Goal: Task Accomplishment & Management: Use online tool/utility

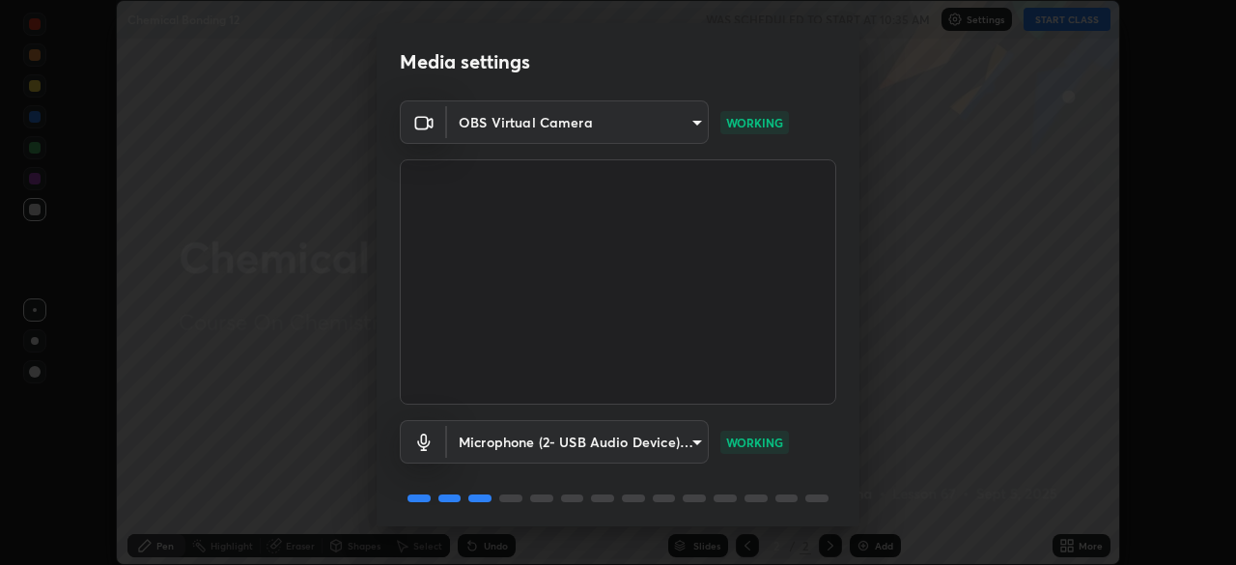
scroll to position [69, 0]
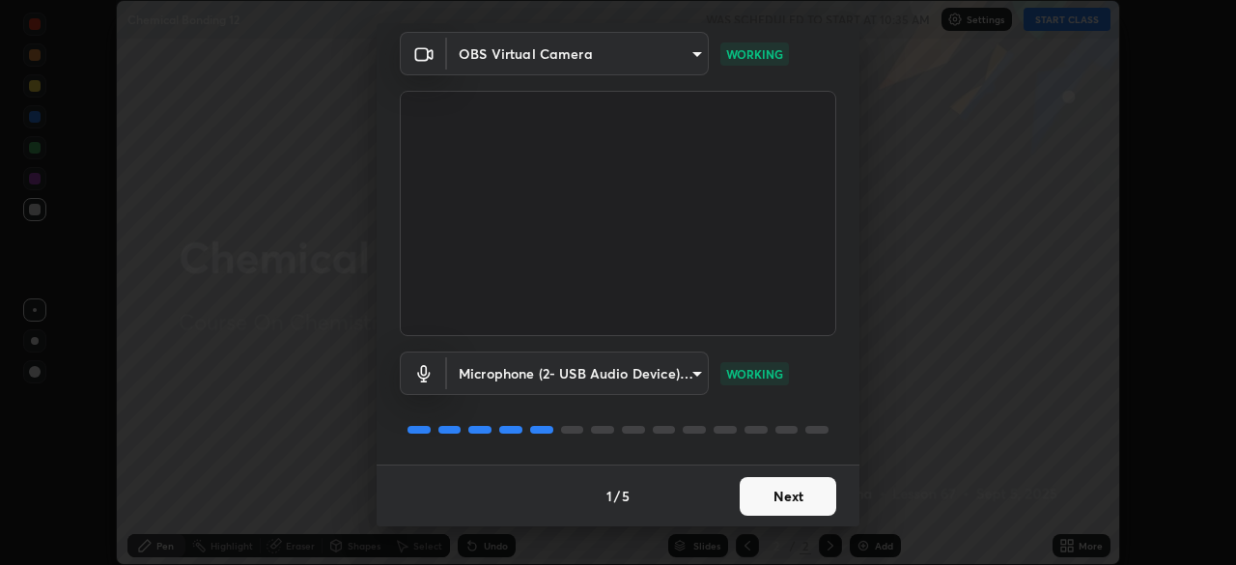
click at [772, 489] on button "Next" at bounding box center [788, 496] width 97 height 39
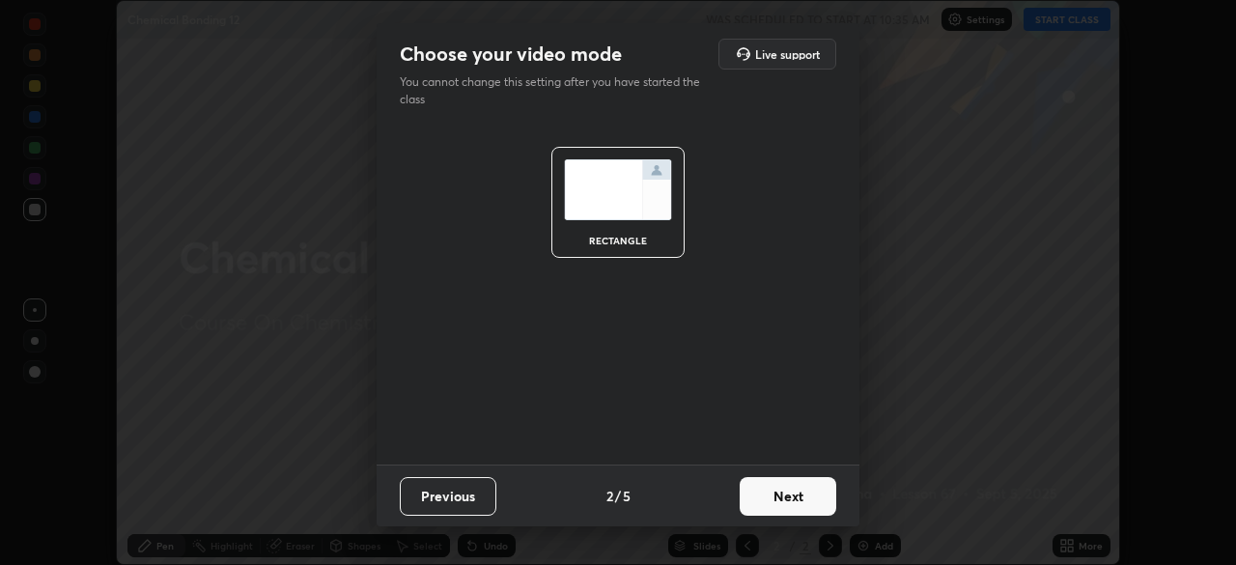
scroll to position [0, 0]
click at [788, 495] on button "Next" at bounding box center [788, 496] width 97 height 39
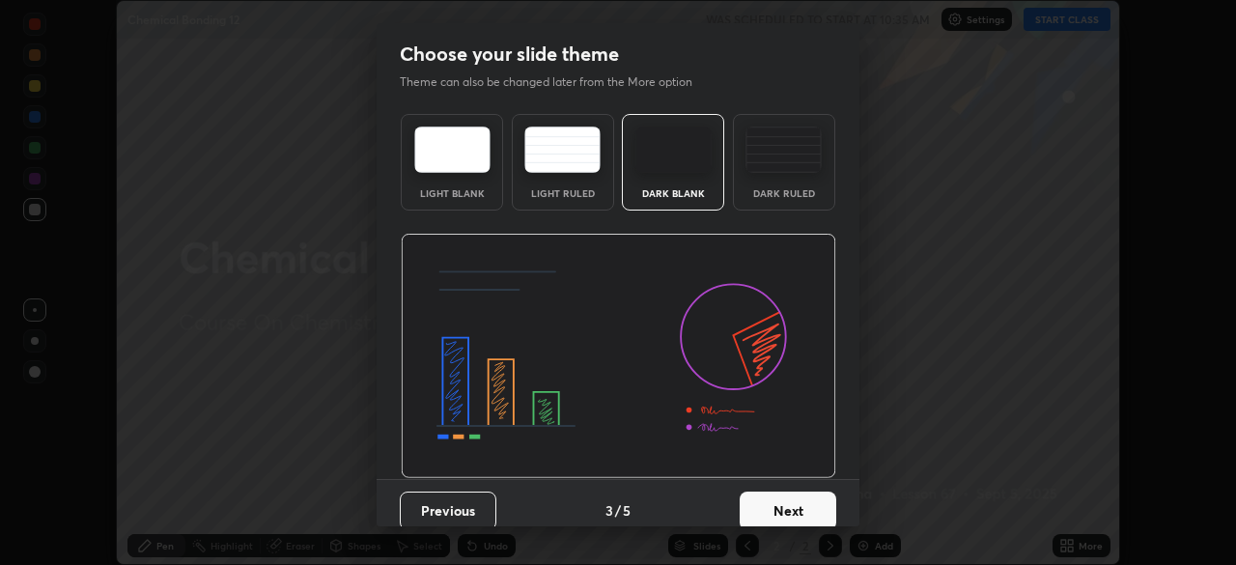
scroll to position [14, 0]
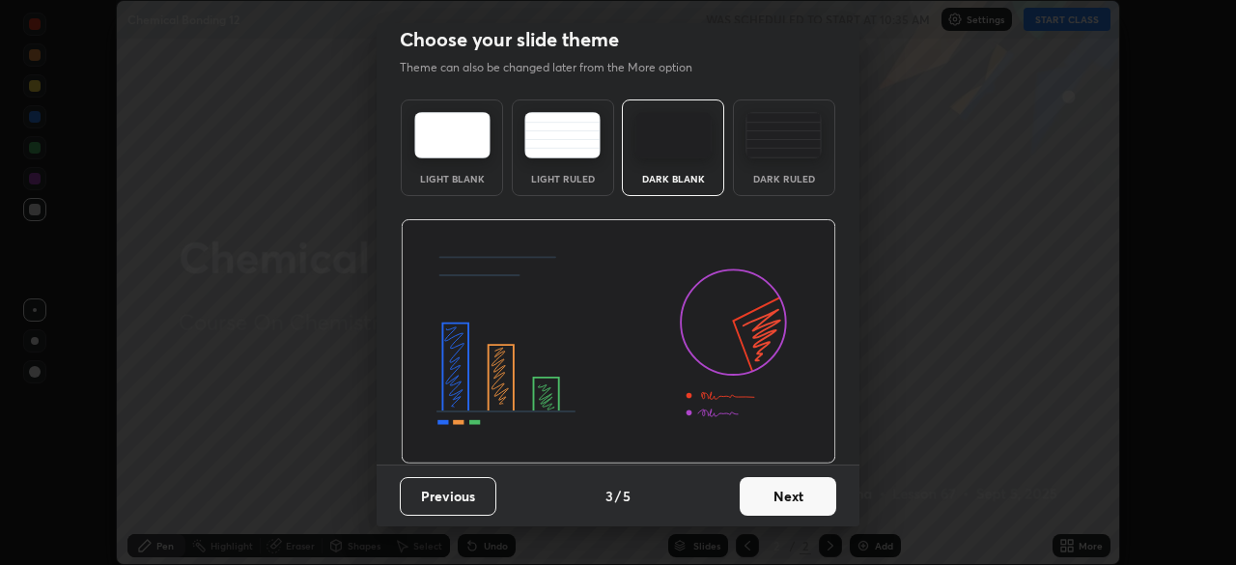
click at [788, 485] on button "Next" at bounding box center [788, 496] width 97 height 39
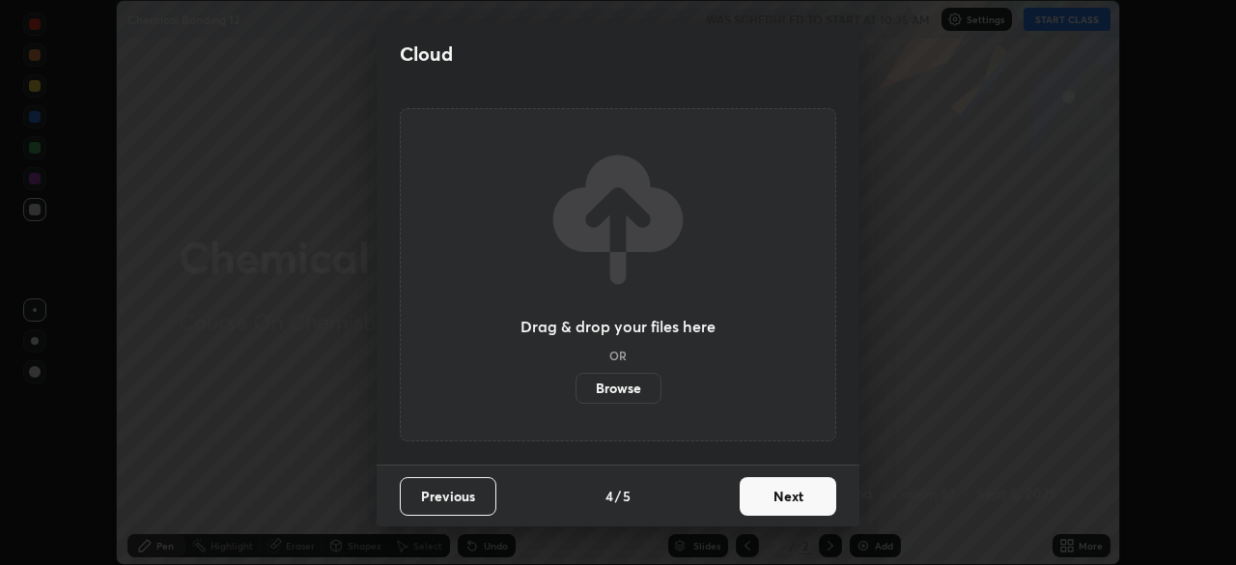
click at [793, 499] on button "Next" at bounding box center [788, 496] width 97 height 39
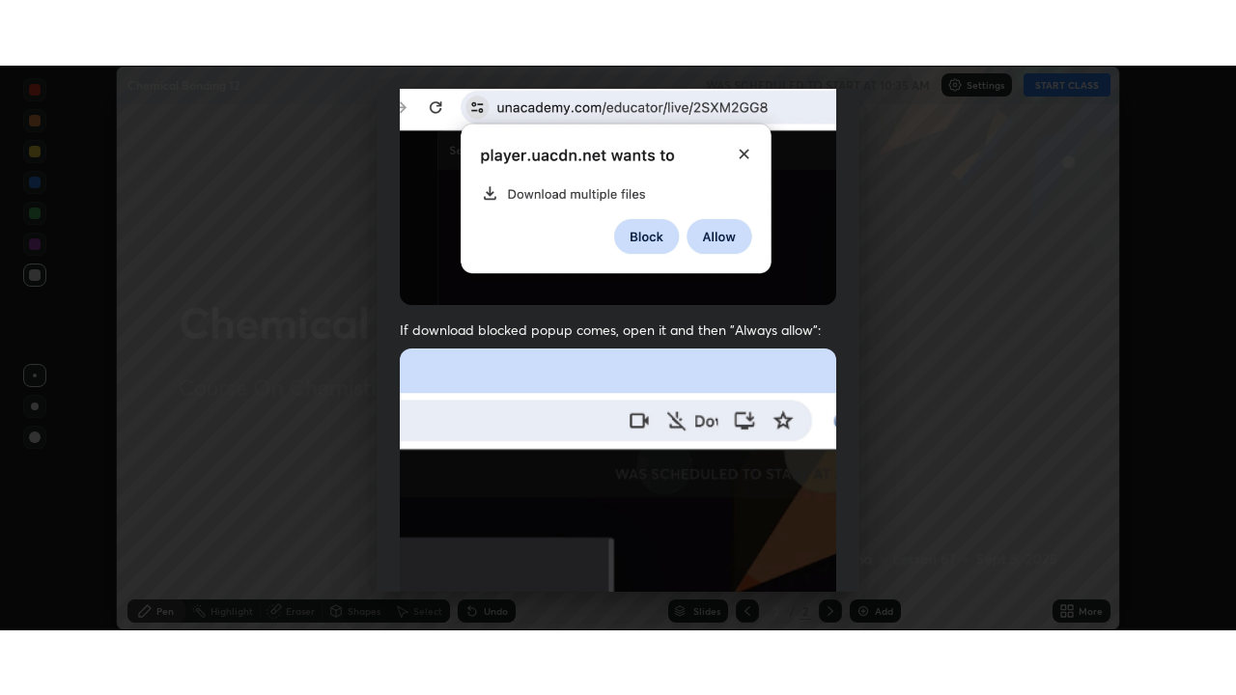
scroll to position [462, 0]
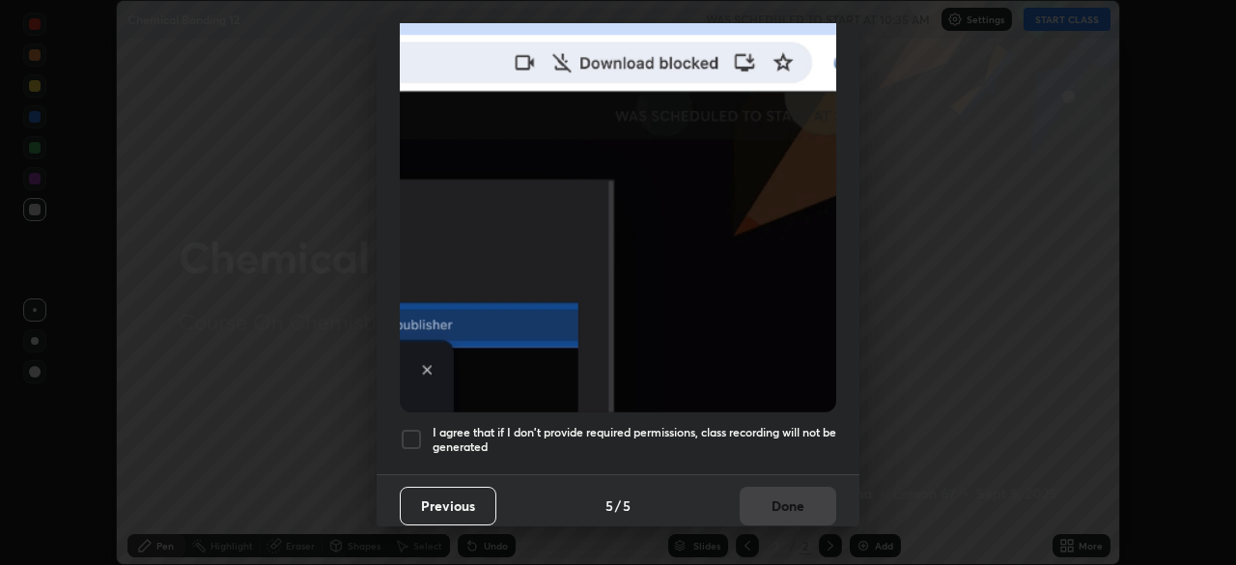
click at [751, 427] on h5 "I agree that if I don't provide required permissions, class recording will not …" at bounding box center [635, 440] width 404 height 30
click at [785, 495] on button "Done" at bounding box center [788, 506] width 97 height 39
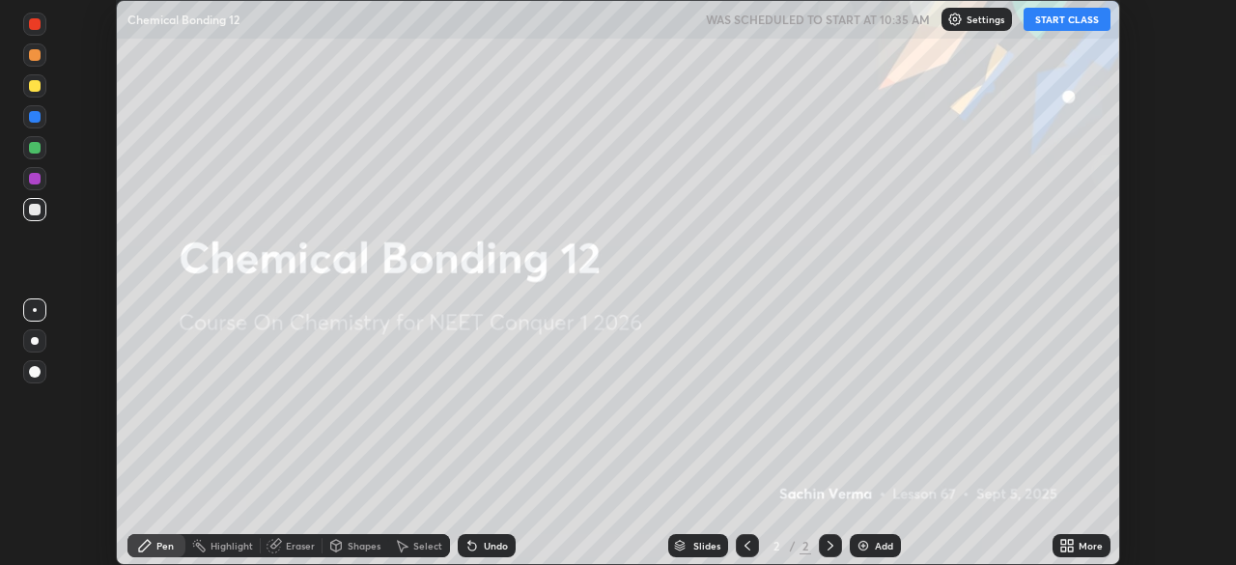
click at [1070, 548] on icon at bounding box center [1070, 548] width 5 height 5
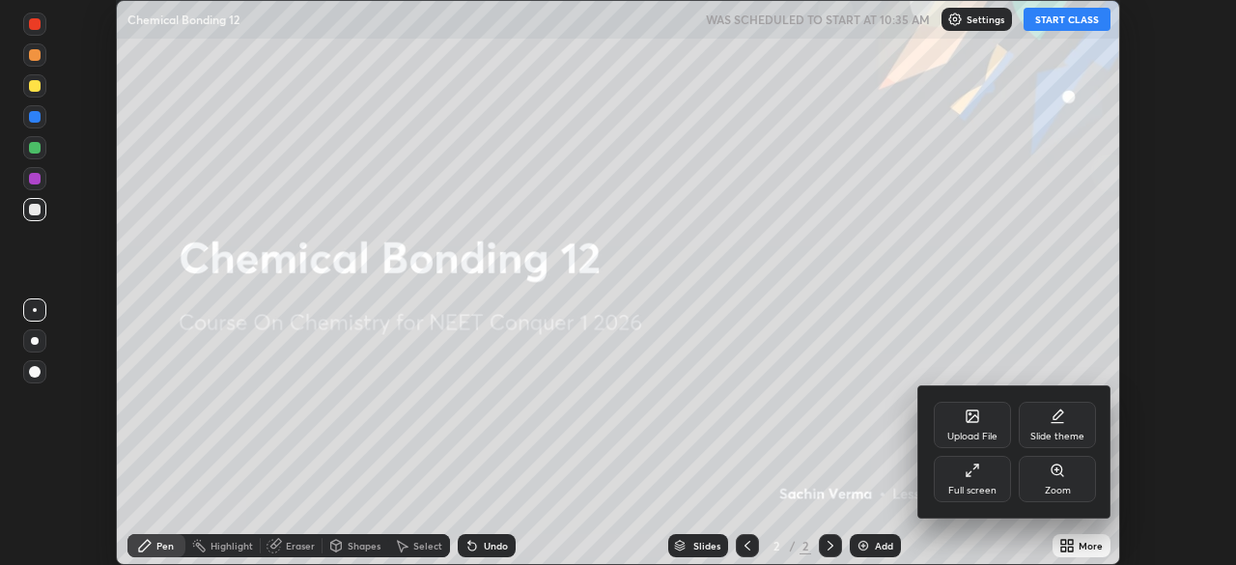
click at [987, 482] on div "Full screen" at bounding box center [972, 479] width 77 height 46
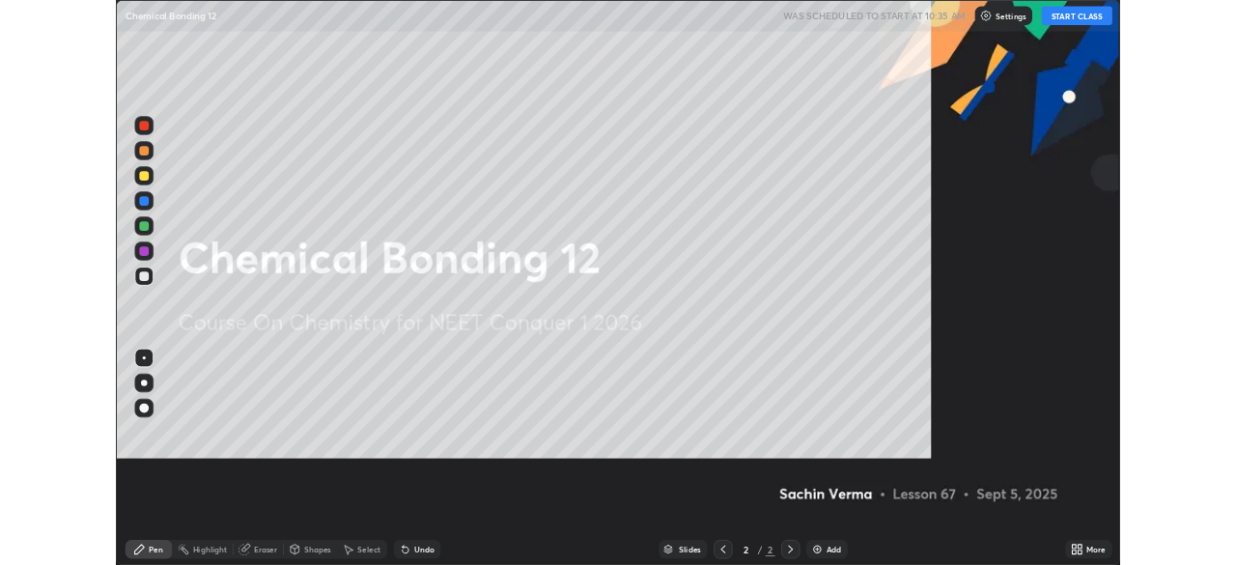
scroll to position [695, 1236]
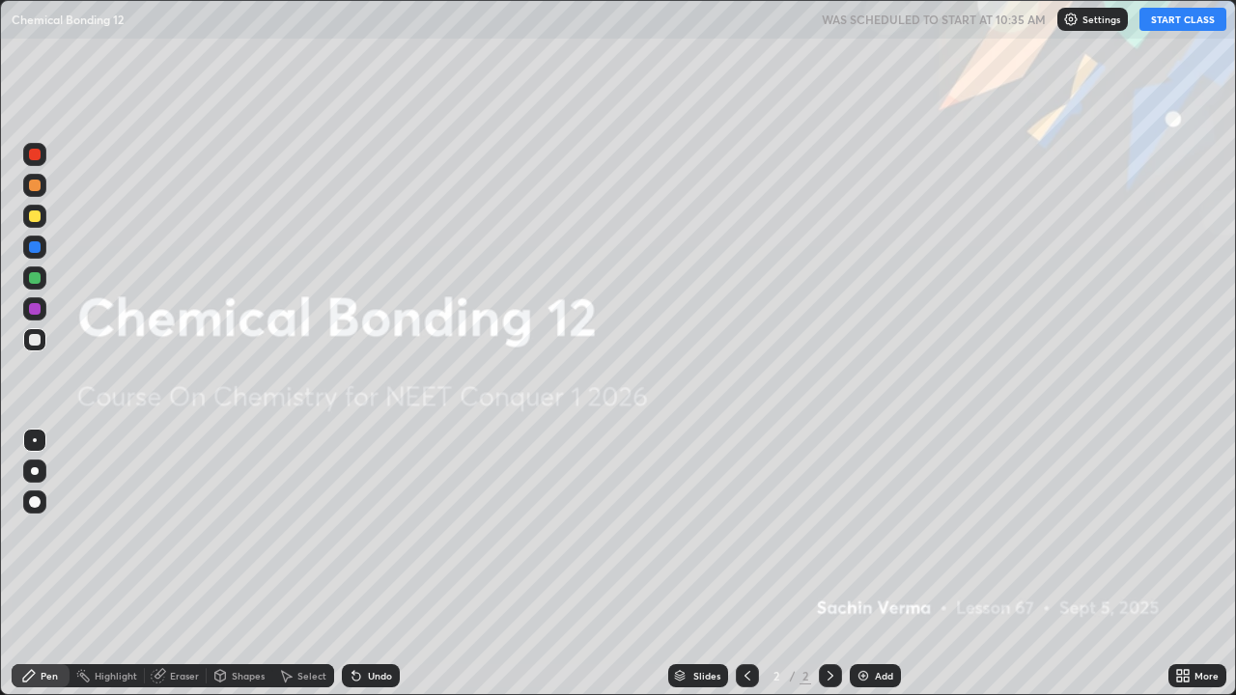
click at [872, 564] on div "Add" at bounding box center [875, 675] width 51 height 23
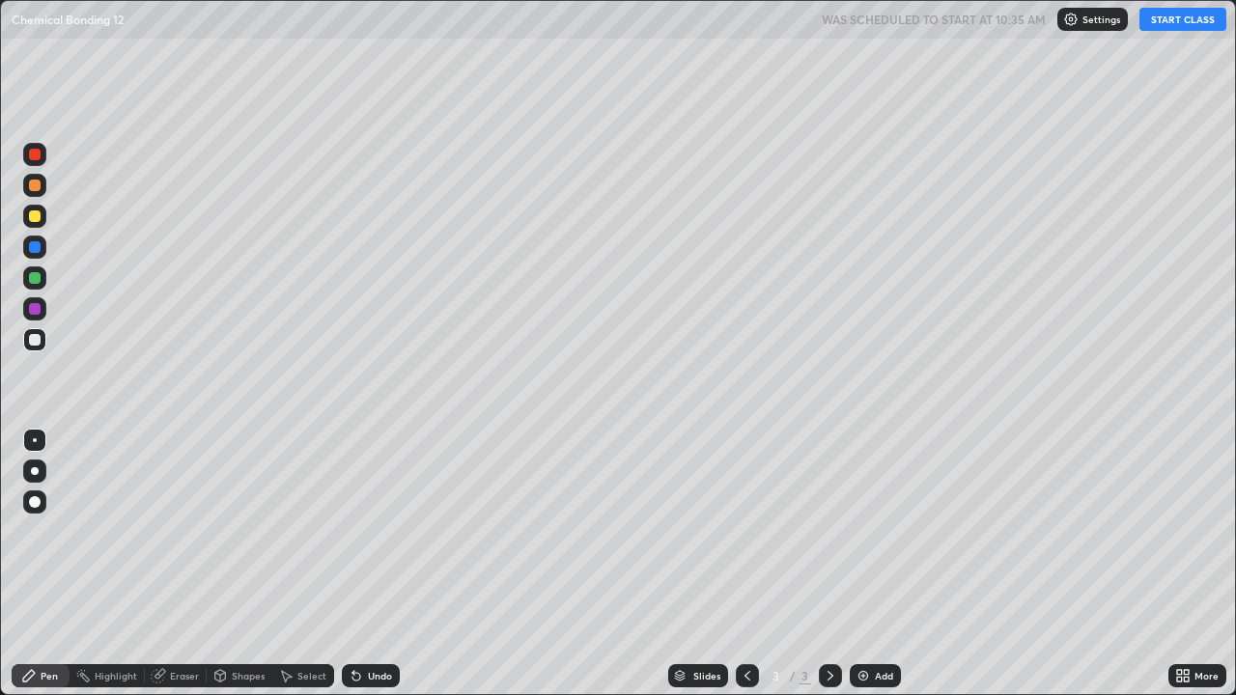
click at [1157, 23] on button "START CLASS" at bounding box center [1182, 19] width 87 height 23
click at [35, 471] on div at bounding box center [35, 471] width 8 height 8
click at [36, 220] on div at bounding box center [35, 216] width 12 height 12
click at [375, 564] on div "Undo" at bounding box center [380, 676] width 24 height 10
click at [185, 564] on div "Eraser" at bounding box center [184, 676] width 29 height 10
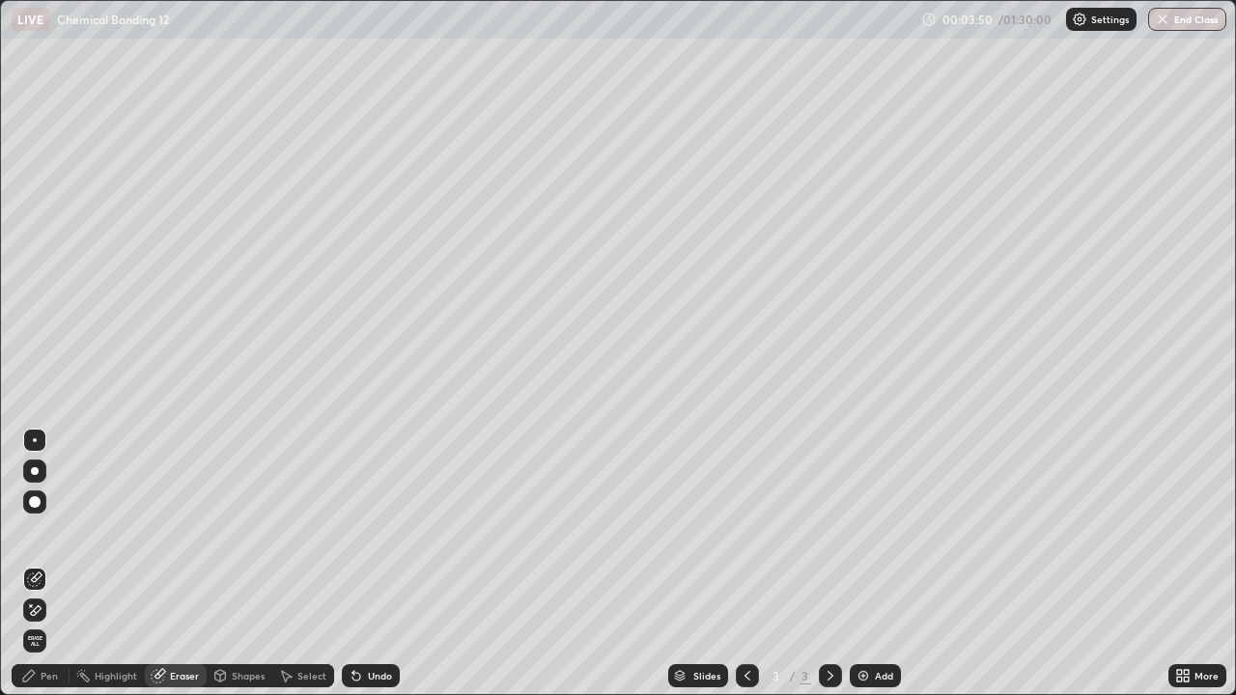
click at [38, 564] on div "Pen" at bounding box center [41, 675] width 58 height 23
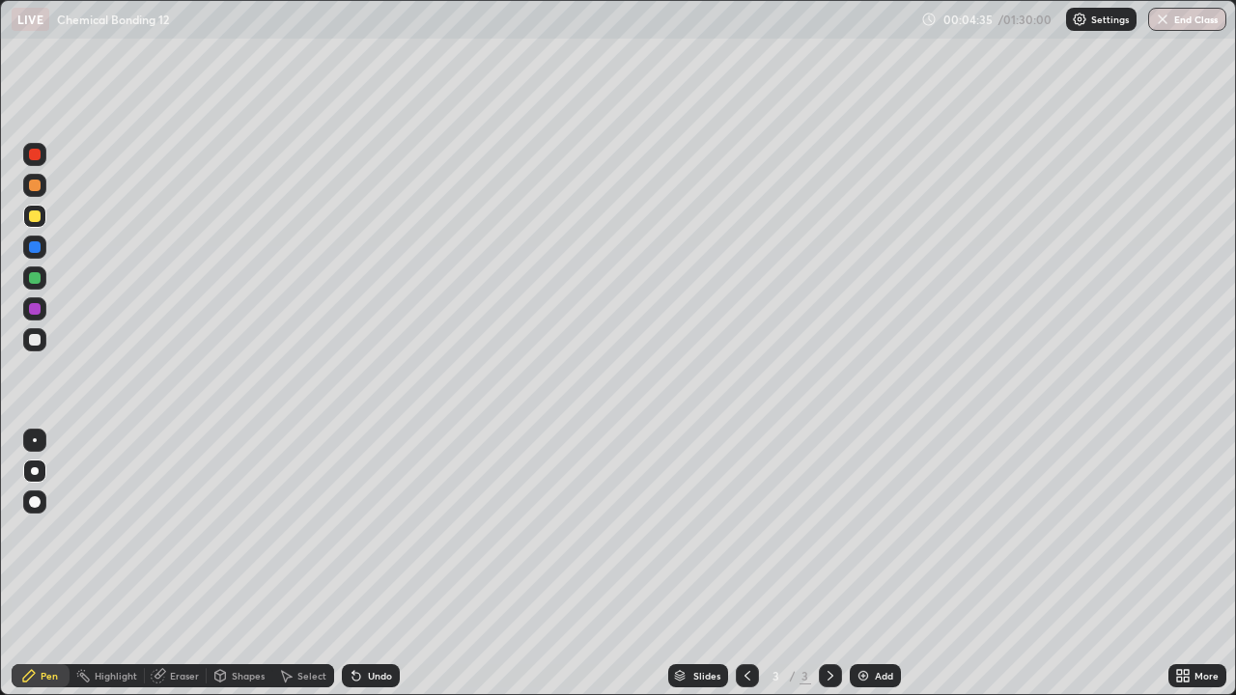
click at [871, 564] on div "Add" at bounding box center [875, 675] width 51 height 23
click at [383, 564] on div "Undo" at bounding box center [380, 676] width 24 height 10
click at [380, 564] on div "Undo" at bounding box center [371, 675] width 58 height 23
click at [383, 564] on div "Undo" at bounding box center [371, 675] width 58 height 23
click at [384, 564] on div "Undo" at bounding box center [380, 676] width 24 height 10
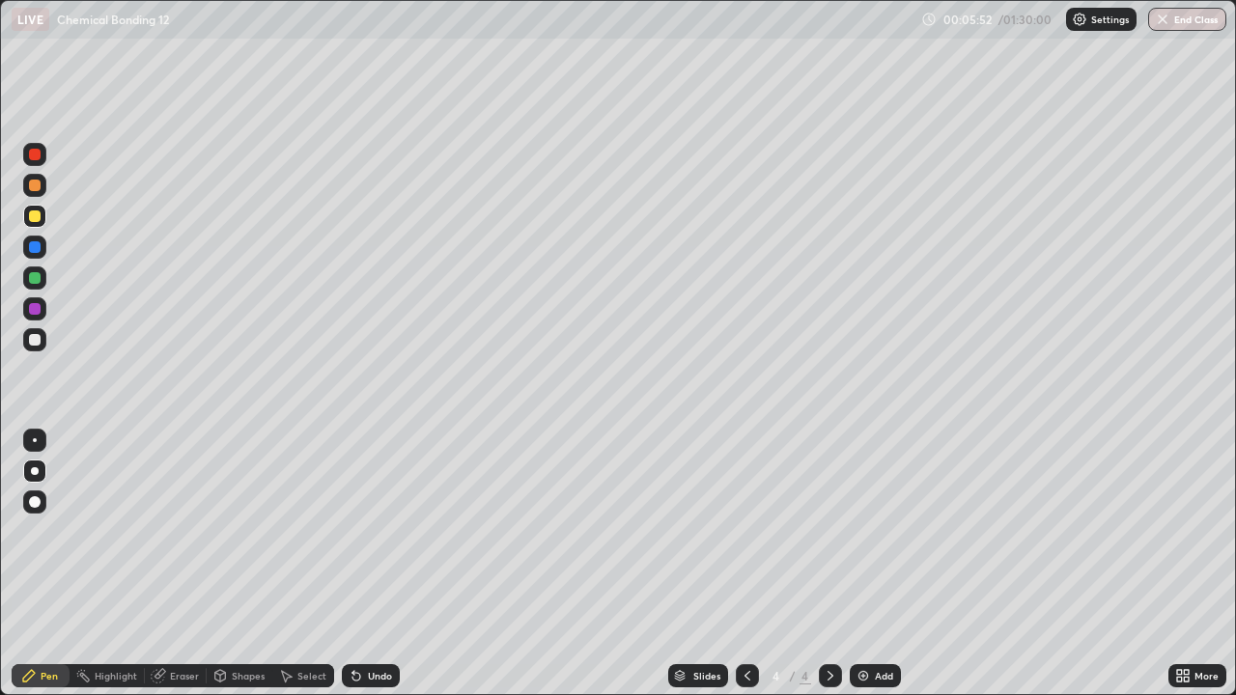
click at [389, 564] on div "Undo" at bounding box center [380, 676] width 24 height 10
click at [387, 564] on div "Undo" at bounding box center [380, 676] width 24 height 10
click at [389, 564] on div "Undo" at bounding box center [380, 676] width 24 height 10
click at [29, 341] on div at bounding box center [35, 340] width 12 height 12
click at [34, 282] on div at bounding box center [35, 278] width 12 height 12
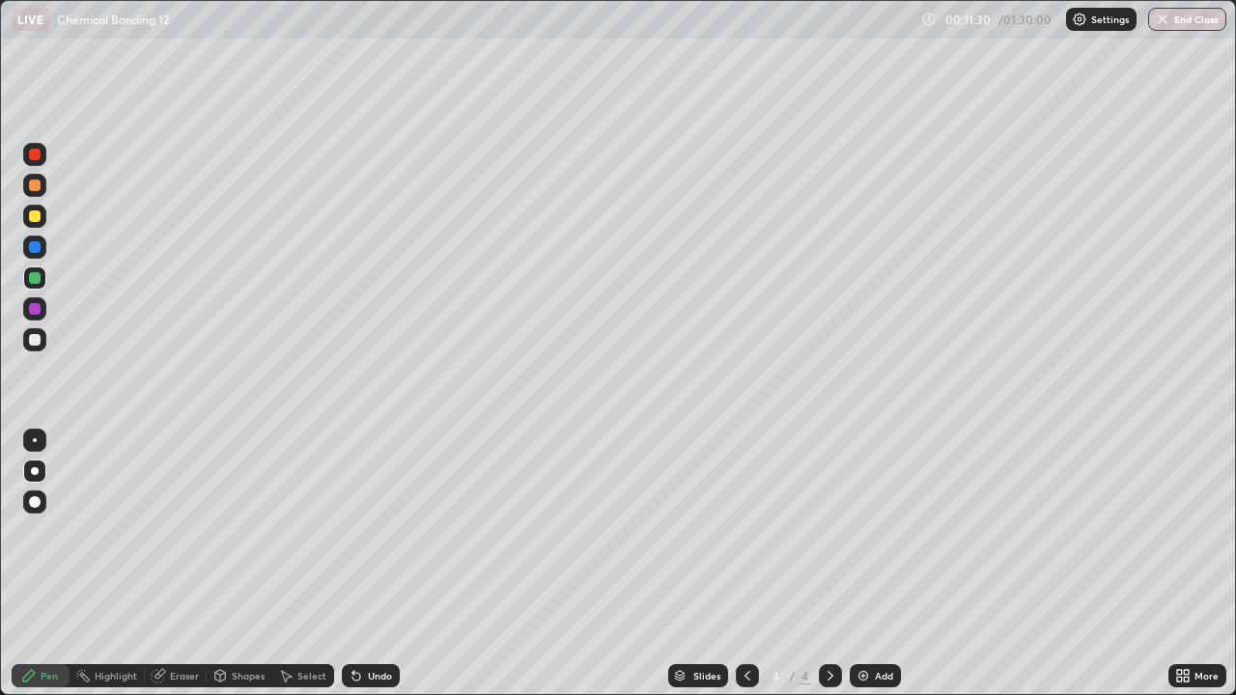
click at [33, 334] on div at bounding box center [35, 340] width 12 height 12
click at [32, 282] on div at bounding box center [35, 278] width 12 height 12
click at [860, 564] on img at bounding box center [862, 675] width 15 height 15
click at [36, 216] on div at bounding box center [35, 216] width 12 height 12
click at [171, 564] on div "Eraser" at bounding box center [176, 675] width 62 height 23
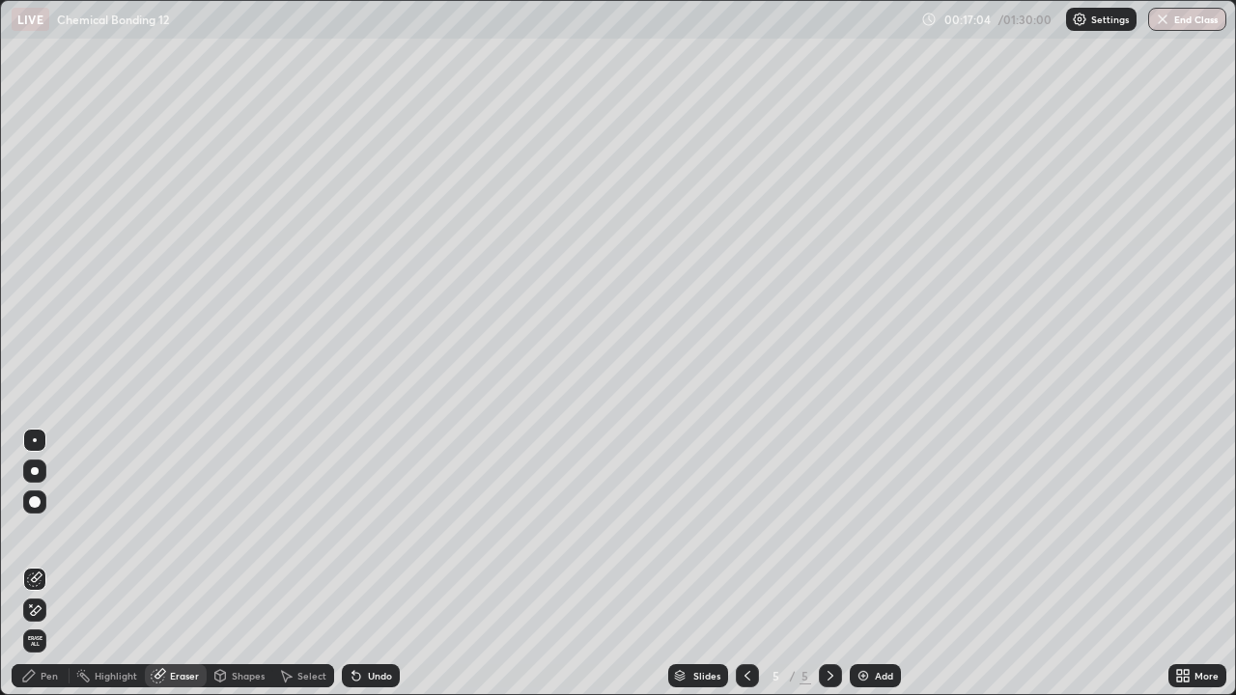
click at [52, 564] on div "Pen" at bounding box center [49, 676] width 17 height 10
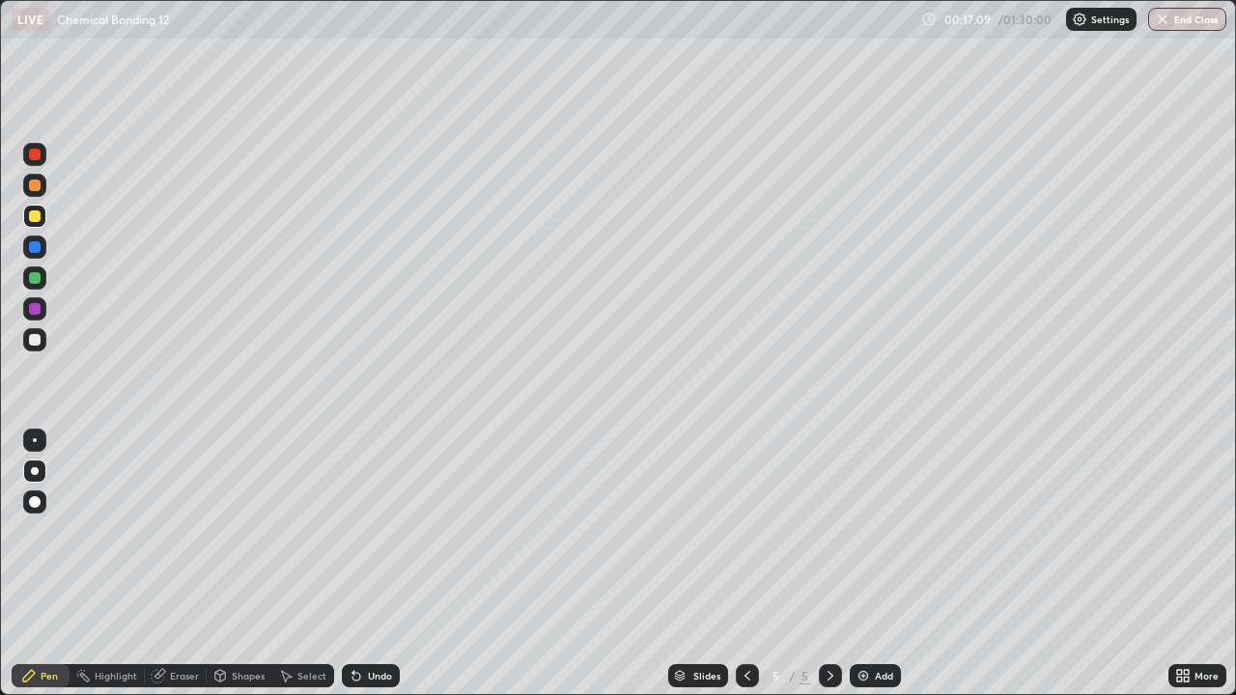
click at [353, 564] on icon at bounding box center [356, 677] width 8 height 8
click at [365, 564] on div "Undo" at bounding box center [371, 675] width 58 height 23
click at [373, 564] on div "Undo" at bounding box center [371, 675] width 58 height 23
click at [384, 564] on div "Undo" at bounding box center [371, 675] width 58 height 23
click at [368, 564] on div "Undo" at bounding box center [380, 676] width 24 height 10
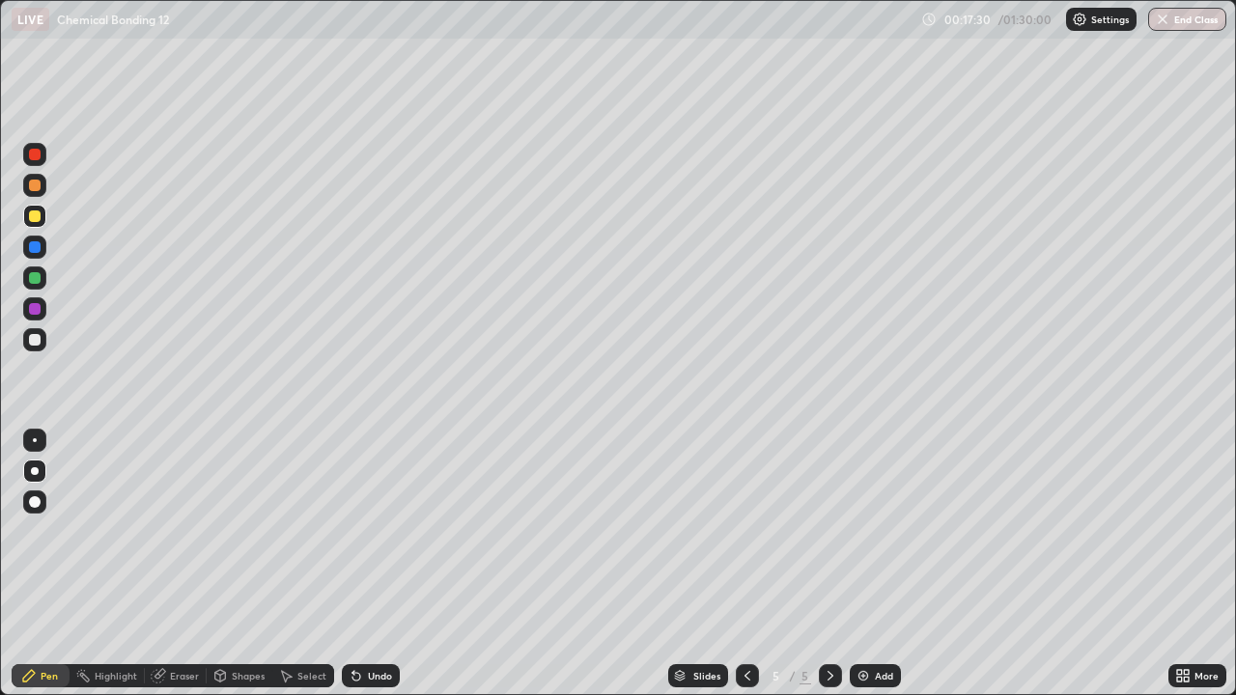
click at [35, 341] on div at bounding box center [35, 340] width 12 height 12
click at [828, 564] on icon at bounding box center [830, 675] width 15 height 15
click at [866, 564] on img at bounding box center [862, 675] width 15 height 15
click at [362, 564] on div "Undo" at bounding box center [371, 675] width 58 height 23
click at [34, 219] on div at bounding box center [35, 216] width 12 height 12
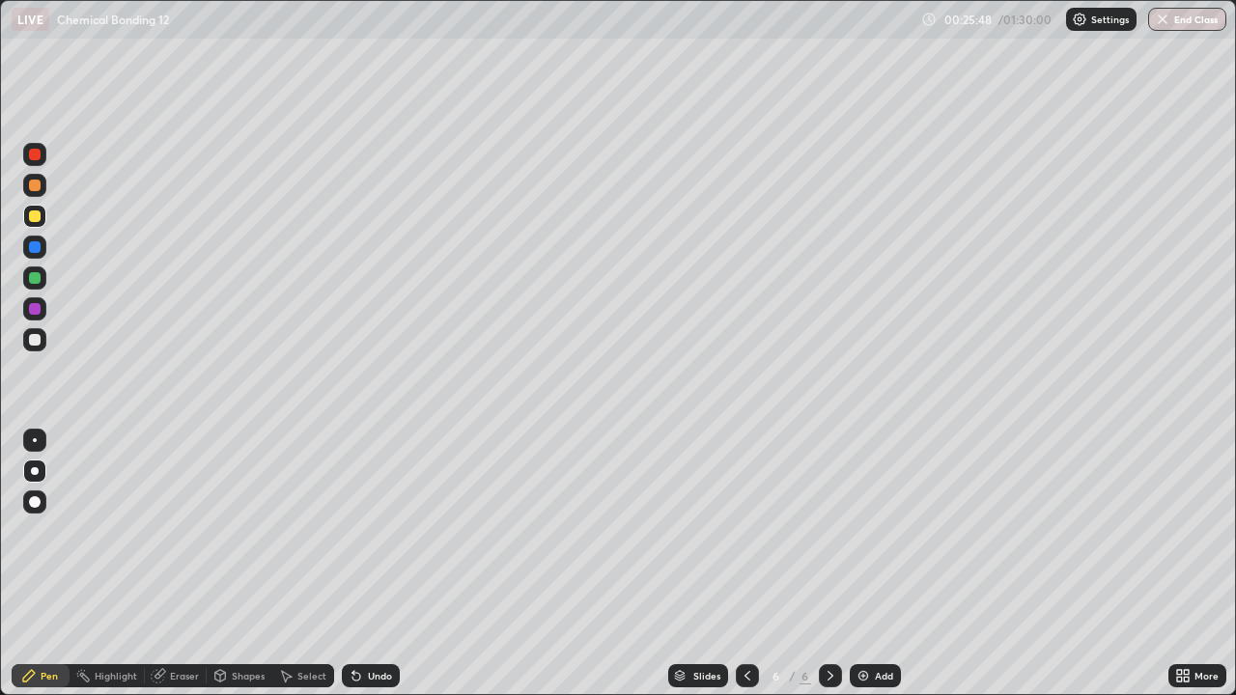
click at [42, 283] on div at bounding box center [34, 277] width 23 height 23
click at [853, 564] on div "Add" at bounding box center [875, 675] width 51 height 23
click at [37, 218] on div at bounding box center [35, 216] width 12 height 12
click at [40, 282] on div at bounding box center [34, 277] width 23 height 23
click at [37, 338] on div at bounding box center [35, 340] width 12 height 12
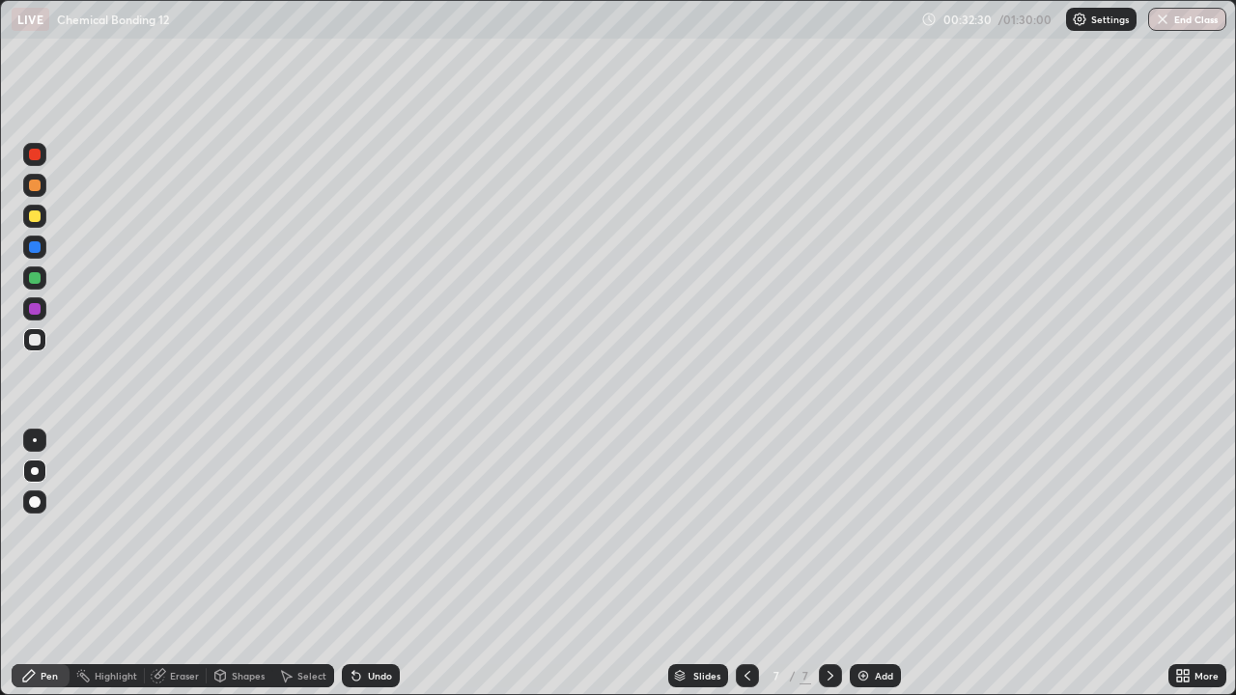
click at [365, 564] on div "Undo" at bounding box center [371, 675] width 58 height 23
click at [36, 221] on div at bounding box center [35, 216] width 12 height 12
click at [35, 279] on div at bounding box center [35, 278] width 12 height 12
click at [37, 218] on div at bounding box center [35, 216] width 12 height 12
click at [42, 278] on div at bounding box center [34, 277] width 23 height 23
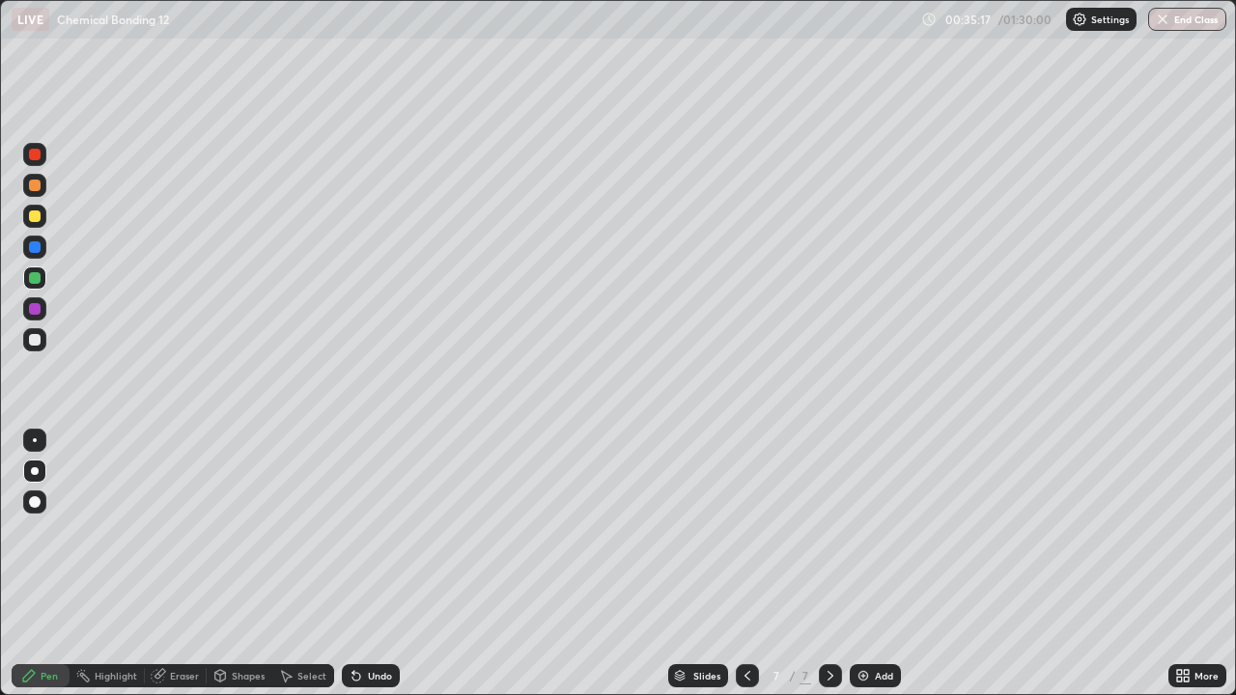
click at [236, 564] on div "Shapes" at bounding box center [248, 676] width 33 height 10
click at [44, 564] on div "Pen" at bounding box center [41, 675] width 58 height 23
click at [161, 564] on icon at bounding box center [159, 674] width 11 height 10
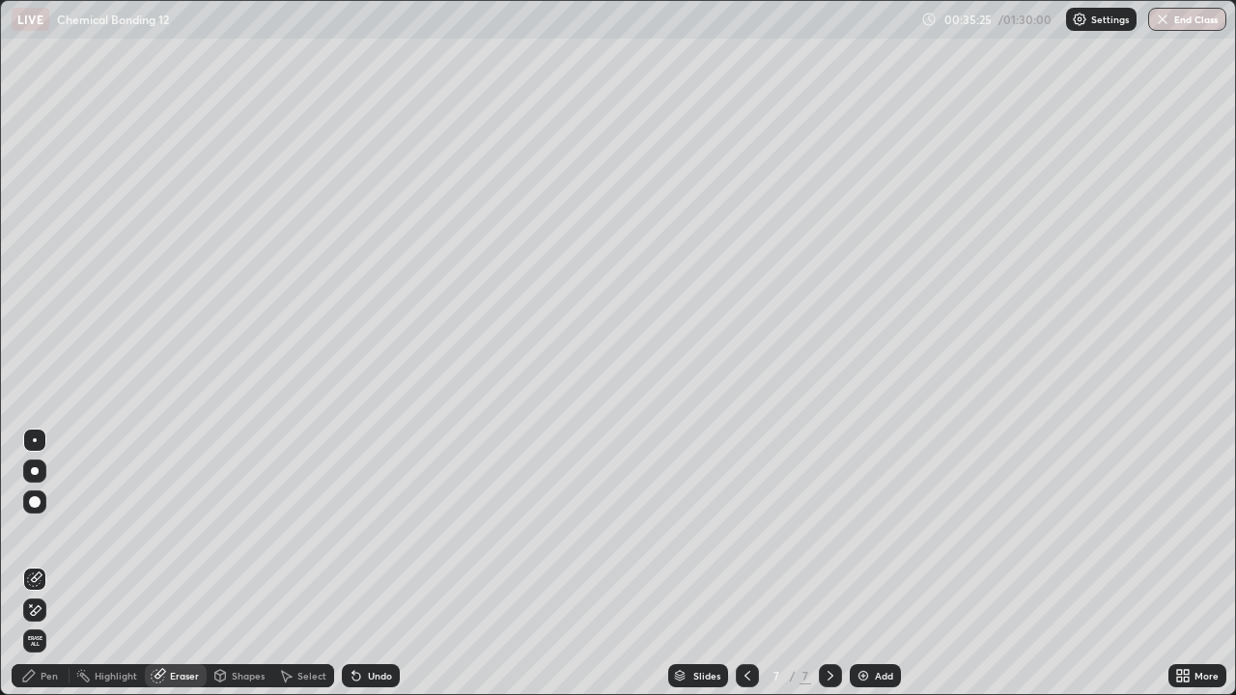
click at [42, 564] on div "Pen" at bounding box center [41, 675] width 58 height 23
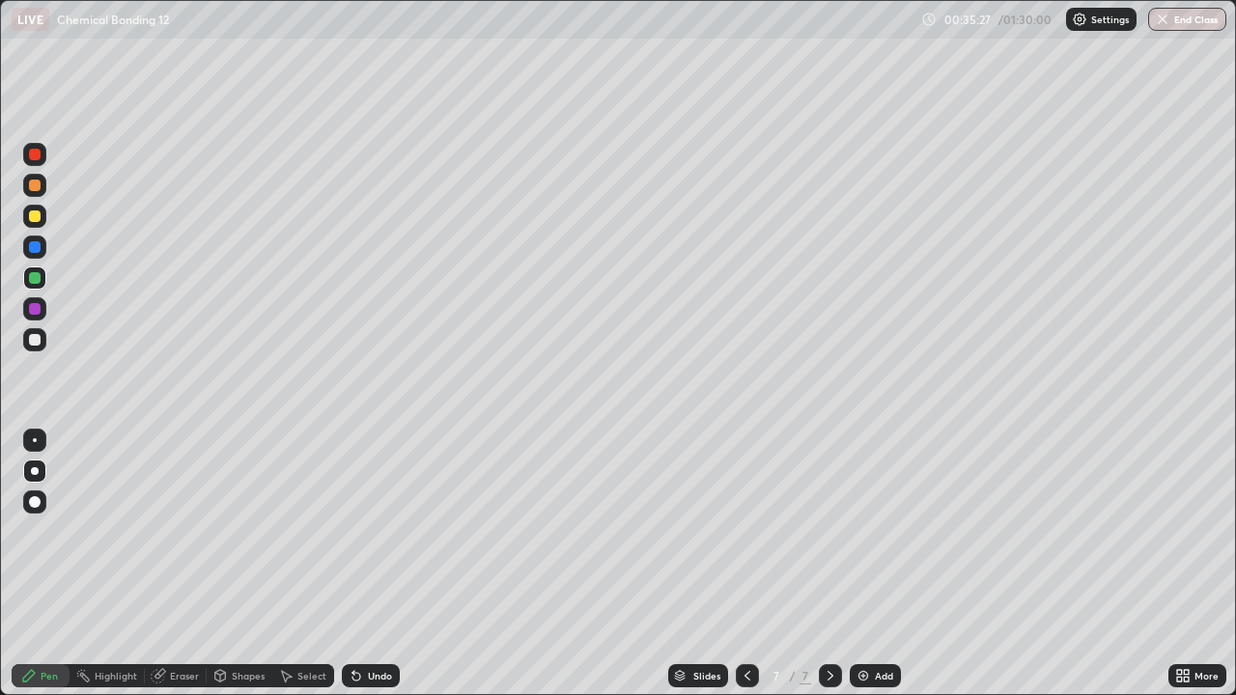
click at [179, 564] on div "Eraser" at bounding box center [184, 676] width 29 height 10
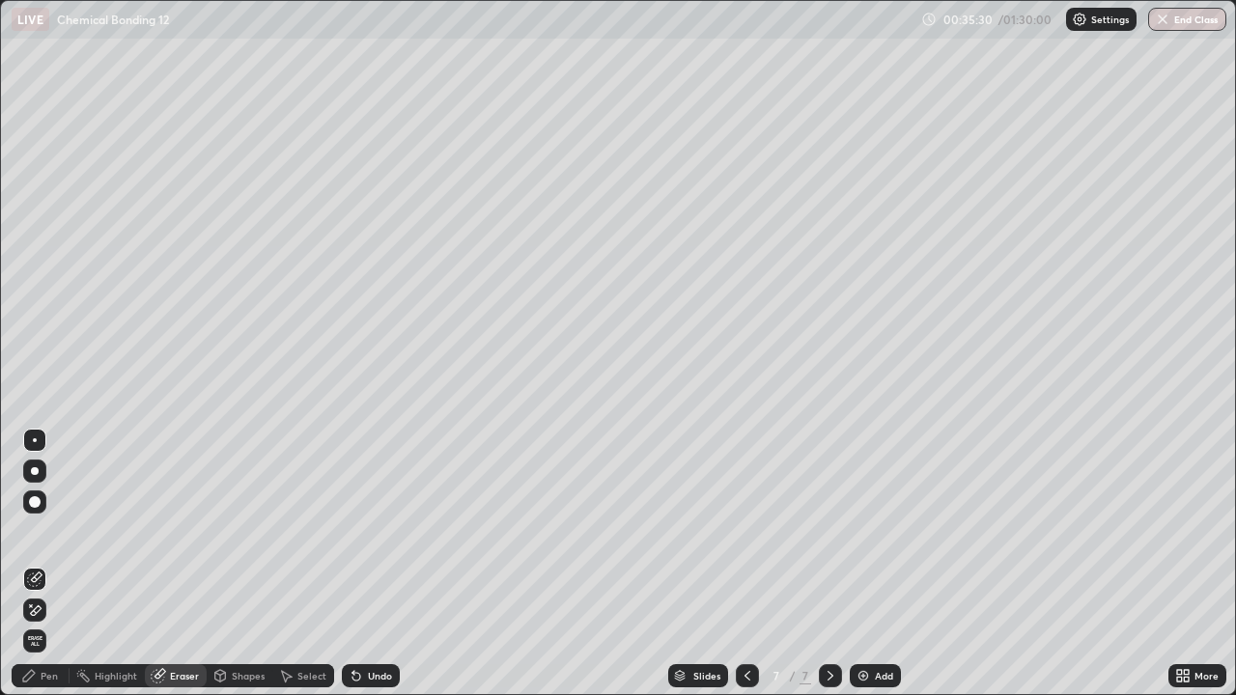
click at [29, 564] on icon at bounding box center [28, 675] width 15 height 15
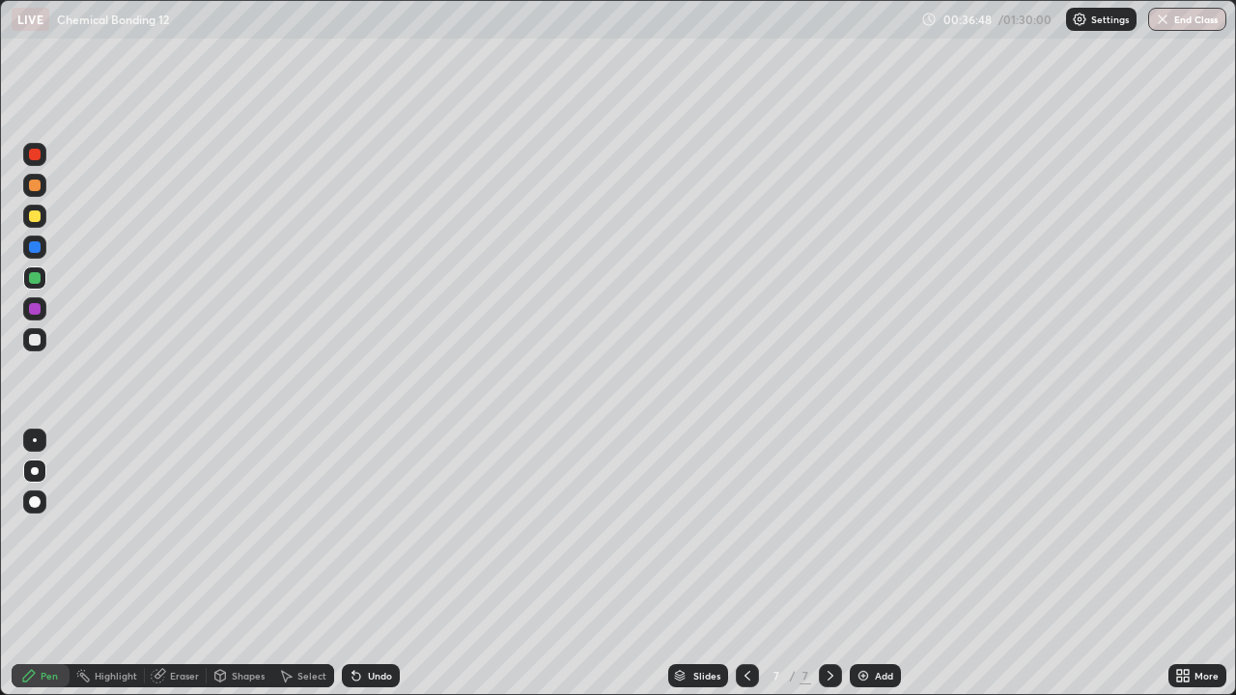
click at [44, 332] on div at bounding box center [34, 339] width 23 height 23
click at [867, 564] on img at bounding box center [862, 675] width 15 height 15
click at [747, 564] on icon at bounding box center [747, 675] width 15 height 15
click at [828, 564] on icon at bounding box center [830, 675] width 15 height 15
click at [36, 210] on div at bounding box center [35, 216] width 12 height 12
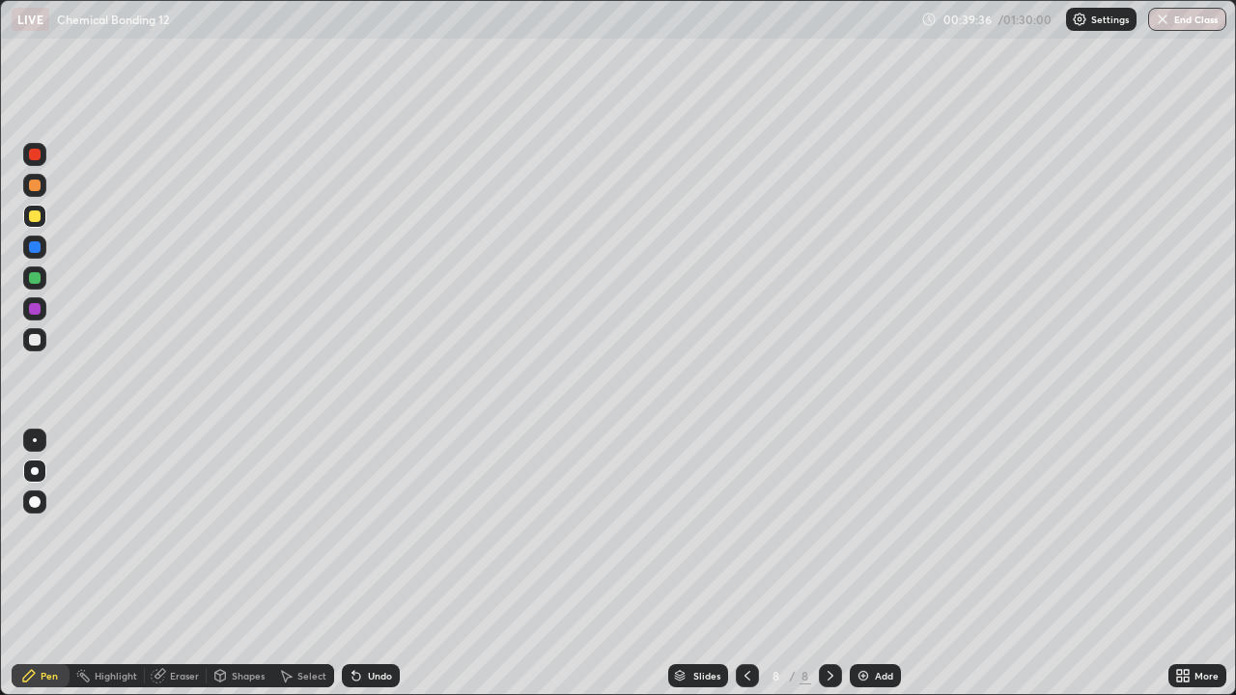
click at [44, 278] on div at bounding box center [34, 277] width 23 height 23
click at [40, 345] on div at bounding box center [34, 339] width 23 height 23
click at [965, 564] on div "Slides 8 / 8 Add" at bounding box center [784, 676] width 769 height 39
click at [970, 564] on div "Slides 8 / 8 Add" at bounding box center [784, 676] width 769 height 39
click at [861, 564] on img at bounding box center [862, 675] width 15 height 15
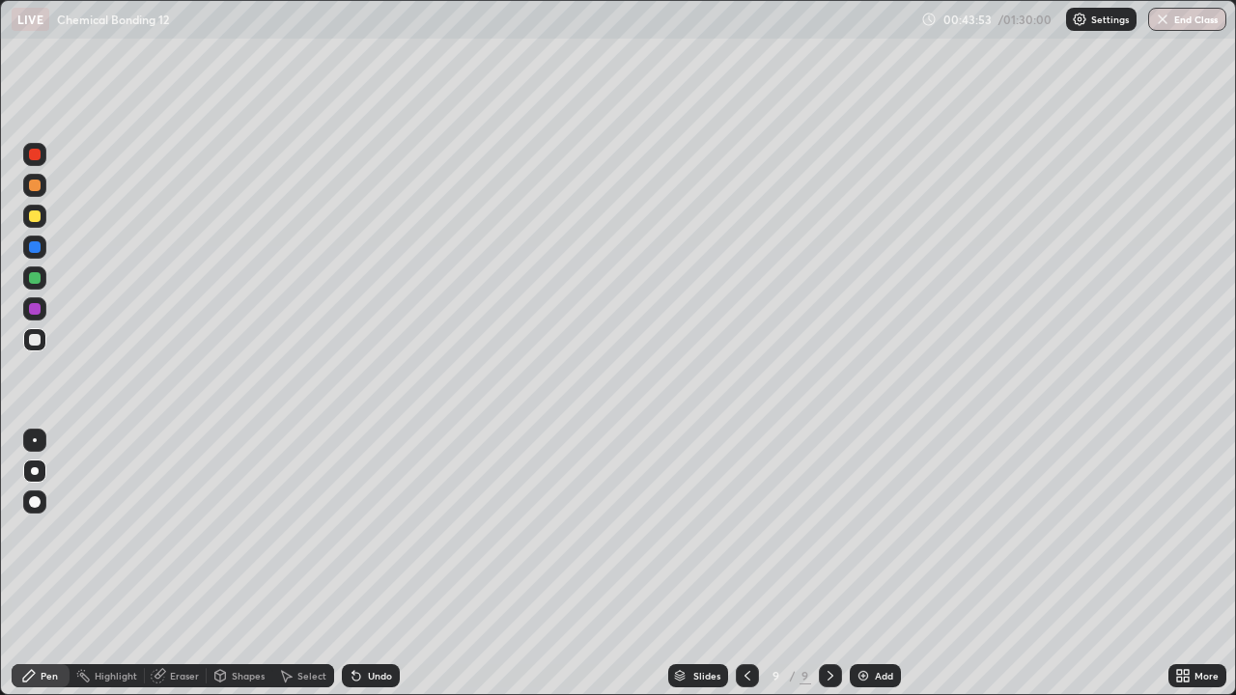
click at [36, 216] on div at bounding box center [35, 216] width 12 height 12
click at [384, 564] on div "Undo" at bounding box center [371, 675] width 58 height 23
click at [353, 564] on icon at bounding box center [356, 677] width 8 height 8
click at [25, 285] on div at bounding box center [34, 277] width 23 height 23
click at [34, 343] on div at bounding box center [35, 340] width 12 height 12
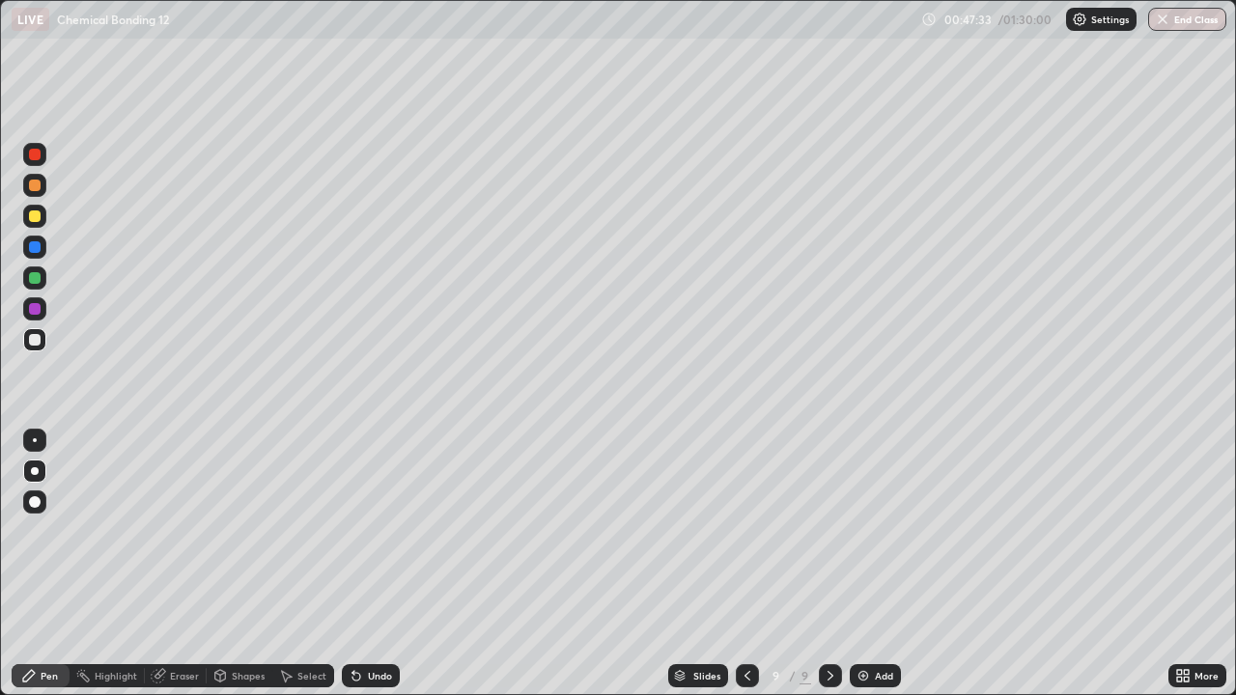
click at [353, 564] on icon at bounding box center [356, 677] width 8 height 8
click at [363, 564] on div "Undo" at bounding box center [371, 675] width 58 height 23
click at [368, 564] on div "Undo" at bounding box center [371, 675] width 58 height 23
click at [367, 564] on div "Undo" at bounding box center [371, 675] width 58 height 23
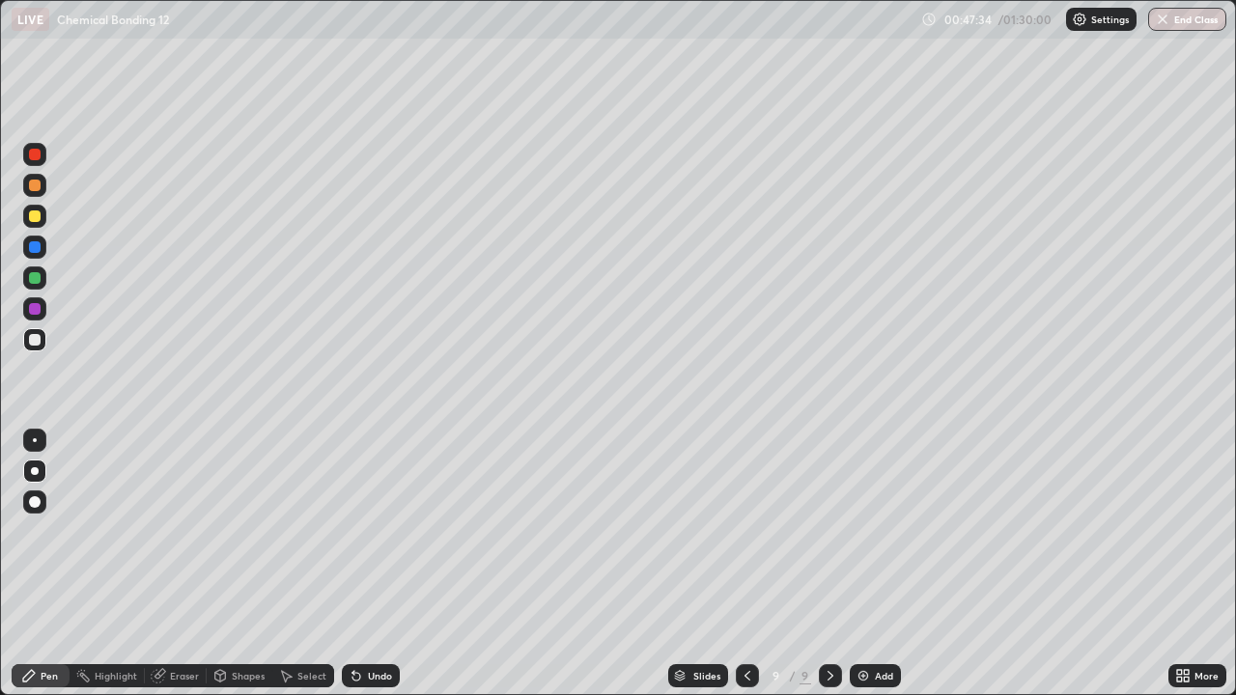
click at [367, 564] on div "Undo" at bounding box center [371, 675] width 58 height 23
click at [868, 564] on div "Add" at bounding box center [875, 675] width 51 height 23
click at [35, 217] on div at bounding box center [35, 216] width 12 height 12
click at [36, 340] on div at bounding box center [35, 340] width 12 height 12
click at [35, 217] on div at bounding box center [35, 216] width 12 height 12
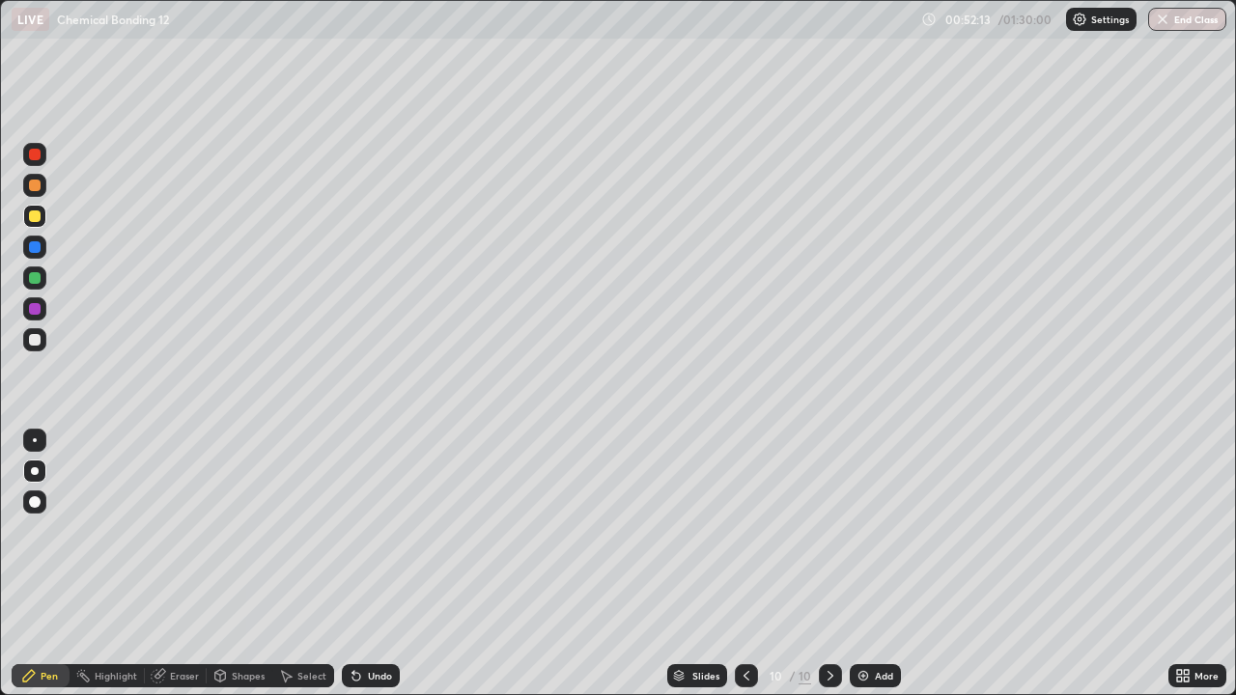
click at [368, 564] on div "Undo" at bounding box center [380, 676] width 24 height 10
click at [376, 564] on div "Undo" at bounding box center [371, 675] width 58 height 23
click at [377, 564] on div "Undo" at bounding box center [380, 676] width 24 height 10
click at [359, 564] on icon at bounding box center [356, 675] width 15 height 15
click at [33, 347] on div at bounding box center [34, 339] width 23 height 23
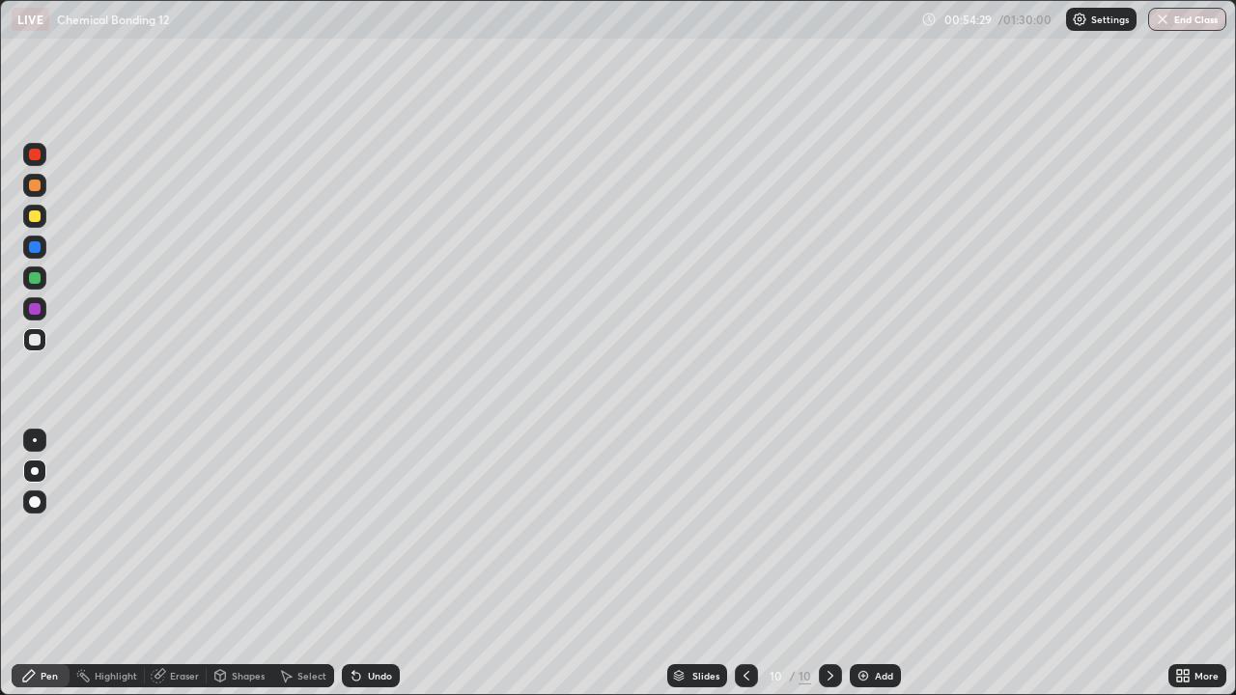
click at [865, 564] on img at bounding box center [862, 675] width 15 height 15
click at [40, 221] on div at bounding box center [34, 216] width 23 height 23
click at [40, 215] on div at bounding box center [35, 216] width 12 height 12
click at [34, 338] on div at bounding box center [35, 340] width 12 height 12
click at [352, 564] on icon at bounding box center [356, 677] width 8 height 8
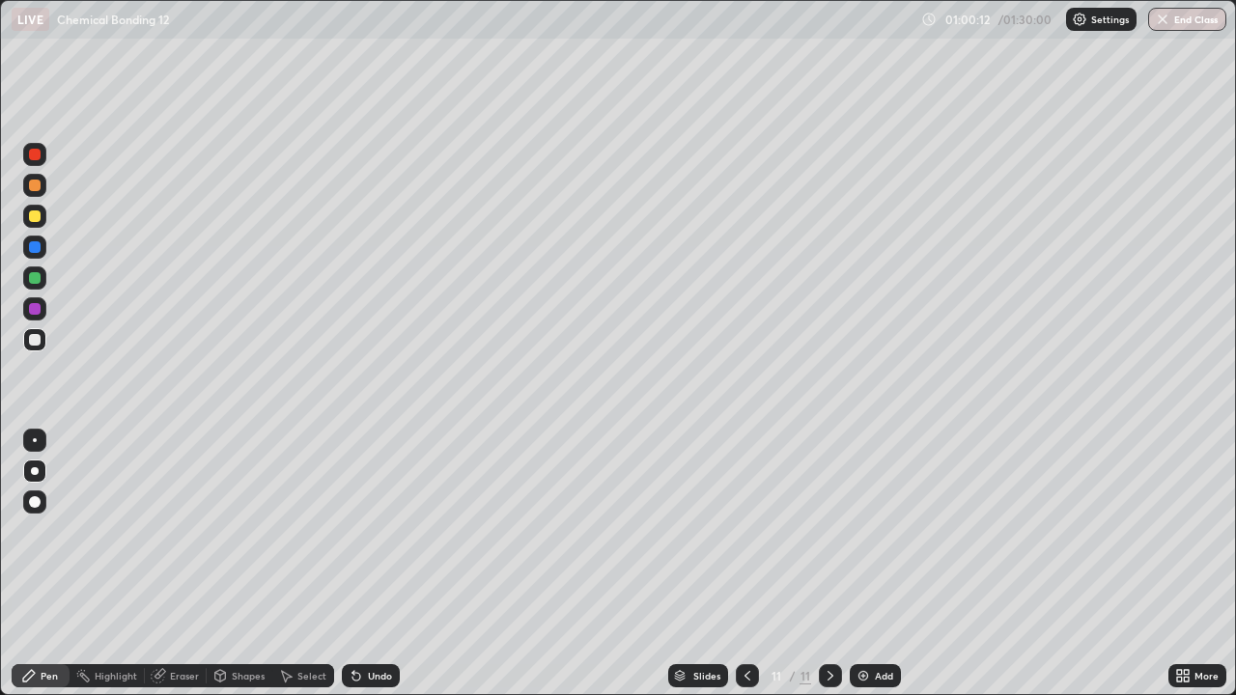
click at [865, 564] on div "Add" at bounding box center [875, 675] width 51 height 23
click at [38, 218] on div at bounding box center [35, 216] width 12 height 12
click at [381, 564] on div "Undo" at bounding box center [371, 675] width 58 height 23
click at [36, 348] on div at bounding box center [34, 339] width 23 height 23
click at [40, 220] on div at bounding box center [34, 216] width 23 height 23
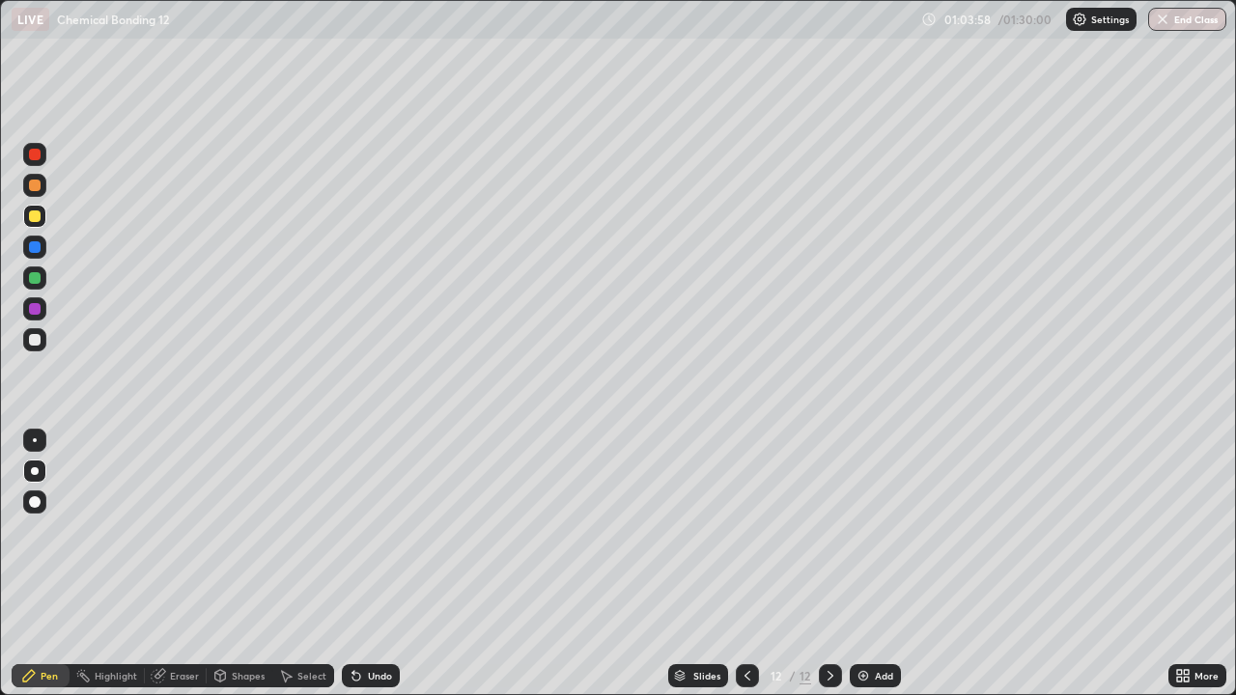
click at [38, 342] on div at bounding box center [35, 340] width 12 height 12
click at [35, 221] on div at bounding box center [35, 216] width 12 height 12
click at [855, 564] on img at bounding box center [862, 675] width 15 height 15
click at [36, 340] on div at bounding box center [35, 340] width 12 height 12
click at [36, 216] on div at bounding box center [35, 216] width 12 height 12
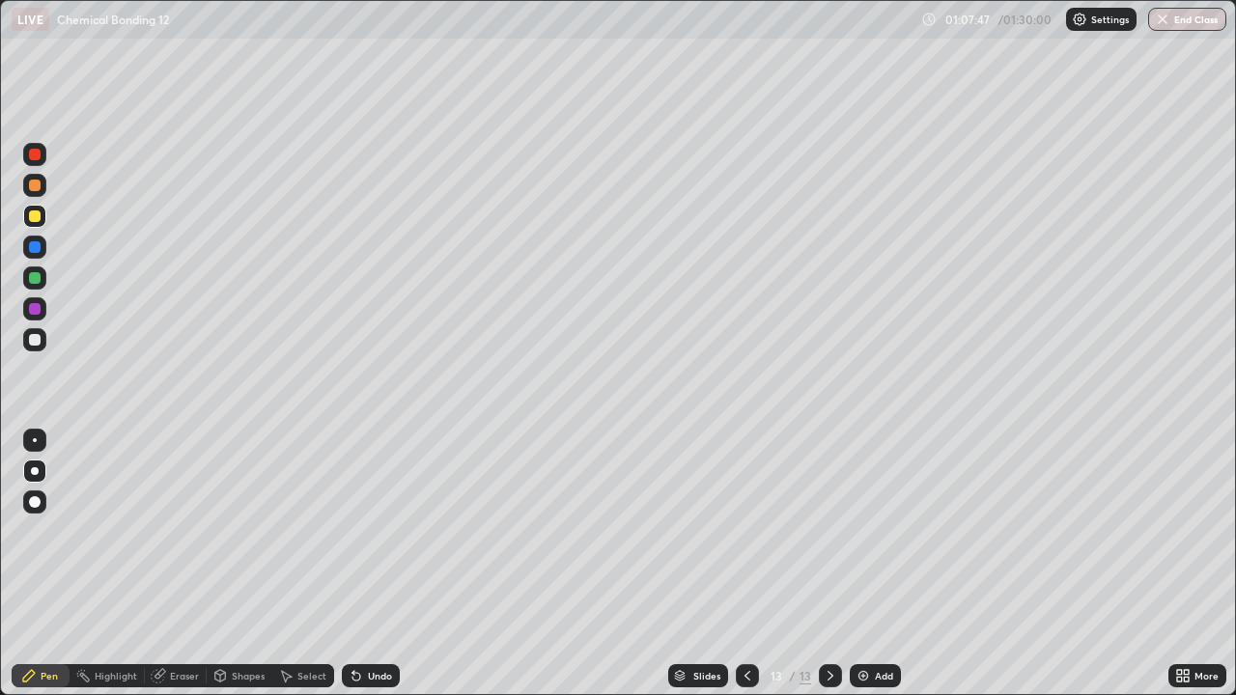
click at [40, 282] on div at bounding box center [35, 278] width 12 height 12
click at [35, 341] on div at bounding box center [35, 340] width 12 height 12
click at [356, 564] on icon at bounding box center [356, 675] width 15 height 15
click at [364, 564] on div "Undo" at bounding box center [371, 675] width 58 height 23
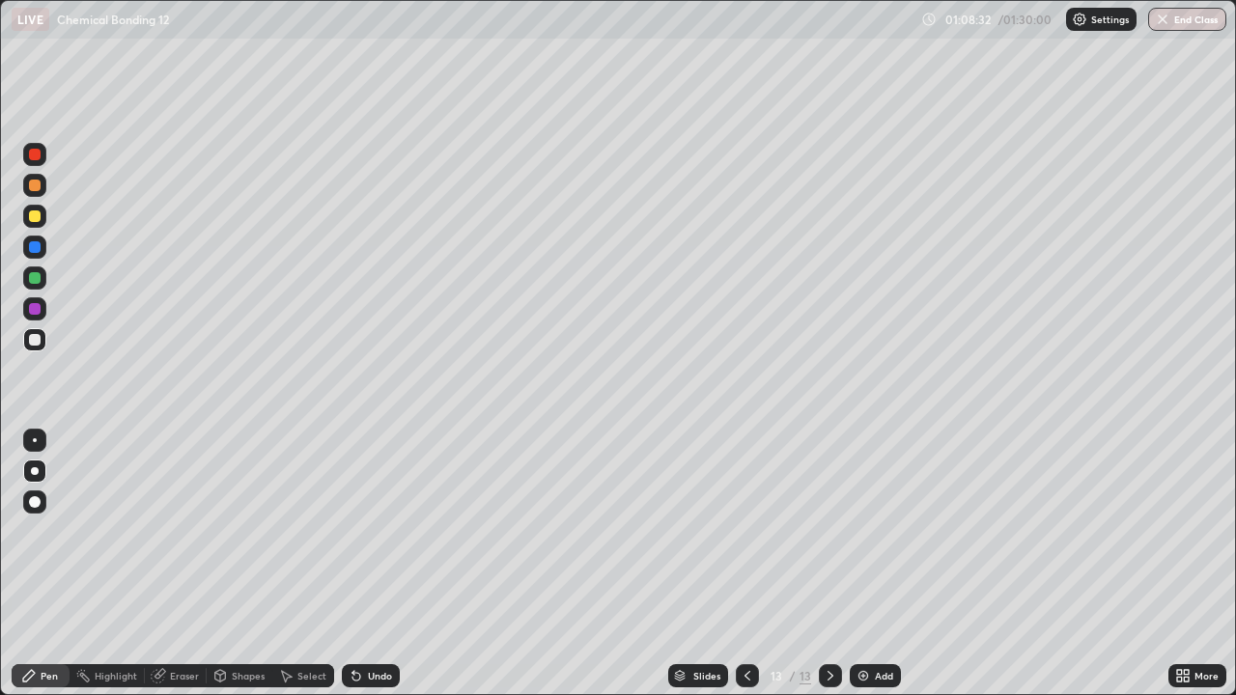
click at [35, 217] on div at bounding box center [35, 216] width 12 height 12
click at [40, 335] on div at bounding box center [34, 339] width 23 height 23
click at [377, 564] on div "Undo" at bounding box center [380, 676] width 24 height 10
click at [379, 564] on div "Undo" at bounding box center [380, 676] width 24 height 10
click at [868, 564] on img at bounding box center [862, 675] width 15 height 15
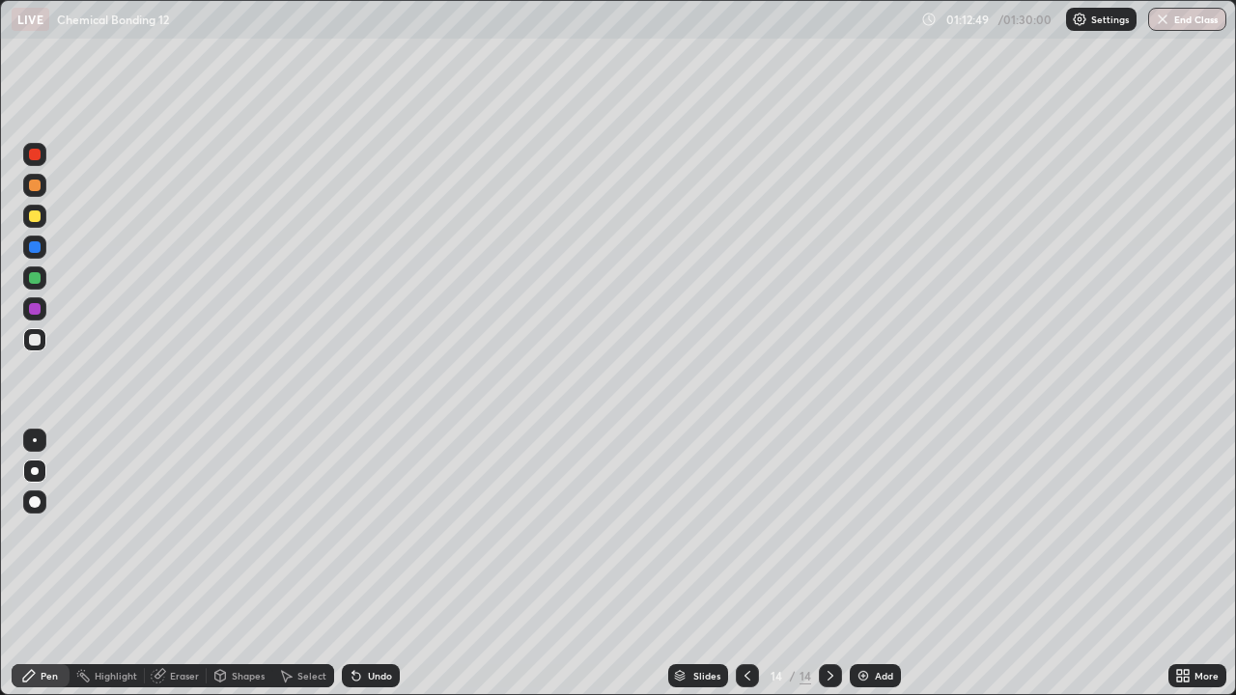
click at [36, 218] on div at bounding box center [35, 216] width 12 height 12
click at [1180, 17] on button "End Class" at bounding box center [1187, 19] width 78 height 23
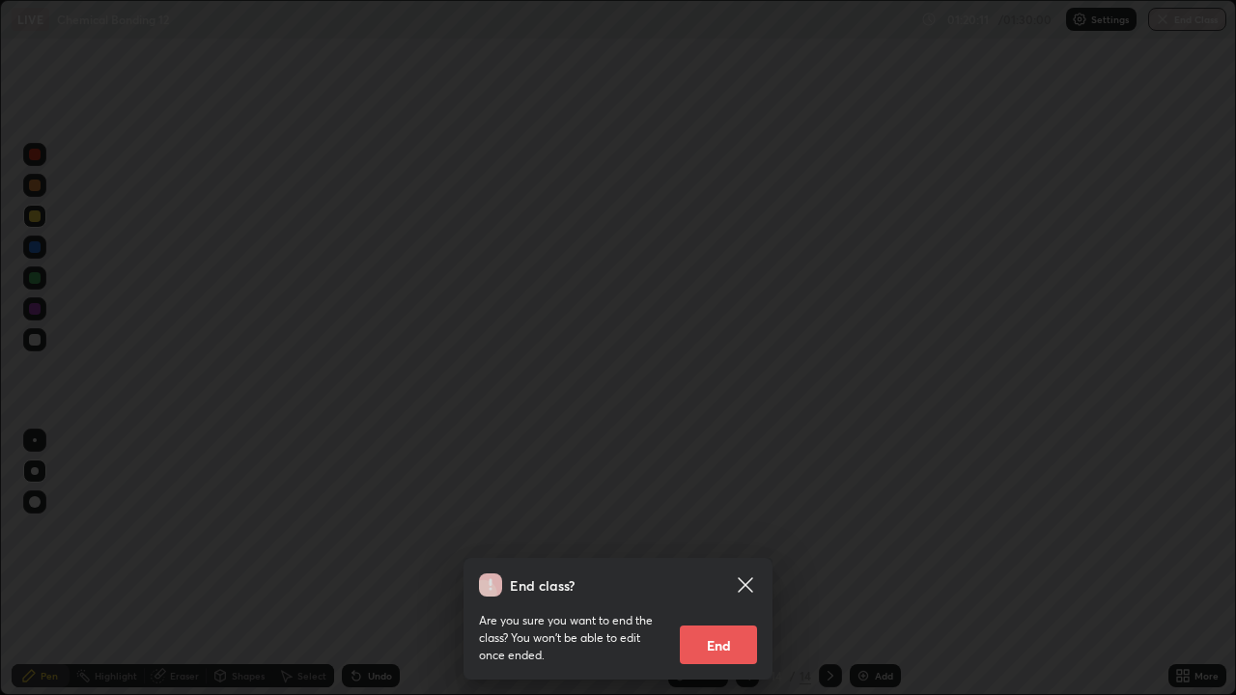
click at [734, 564] on button "End" at bounding box center [718, 645] width 77 height 39
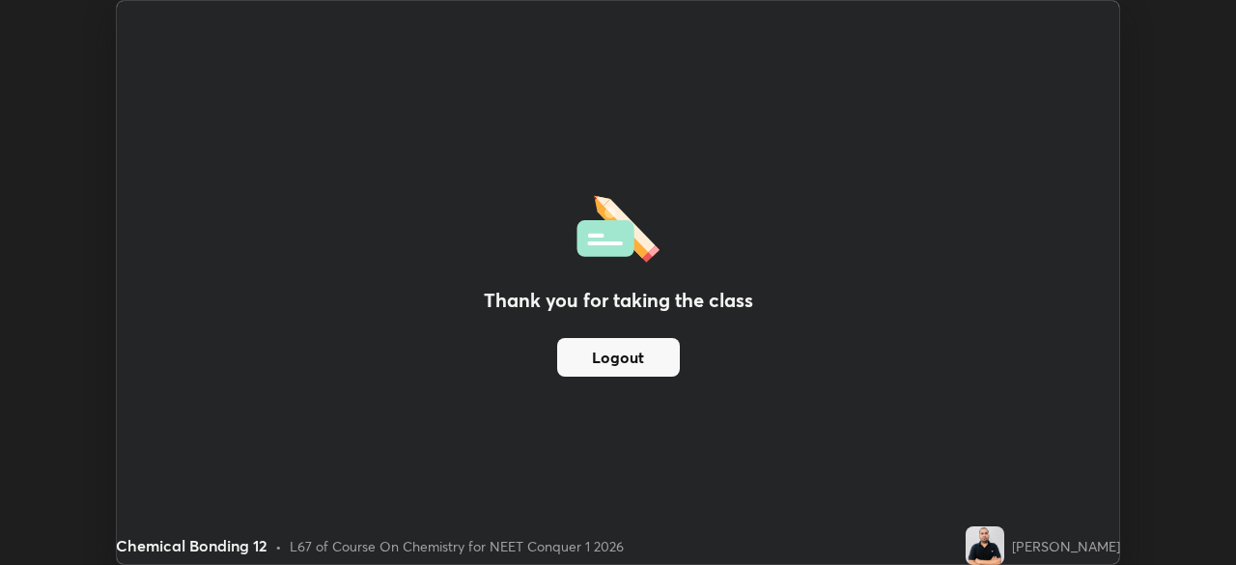
scroll to position [95981, 95310]
